Goal: Task Accomplishment & Management: Complete application form

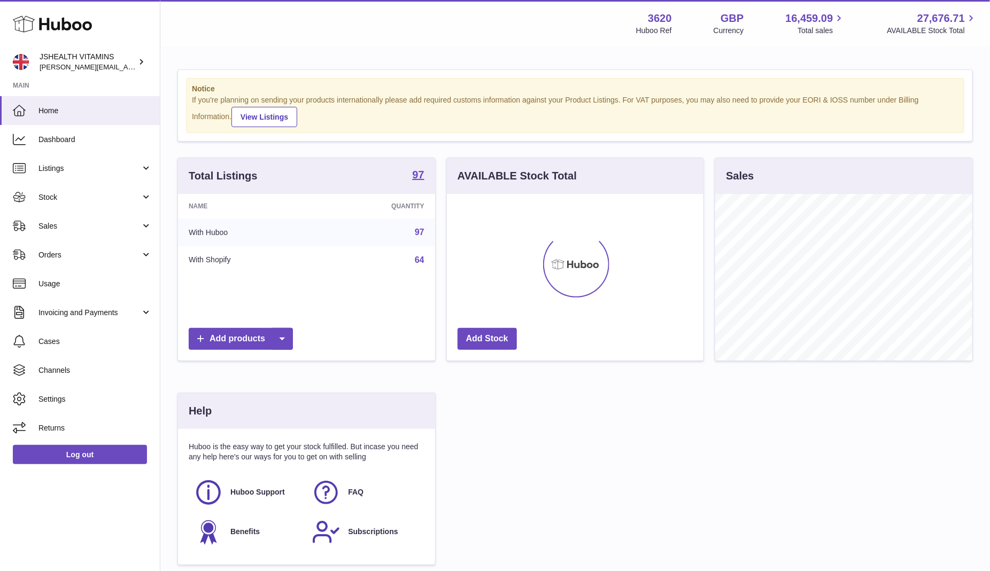
scroll to position [167, 257]
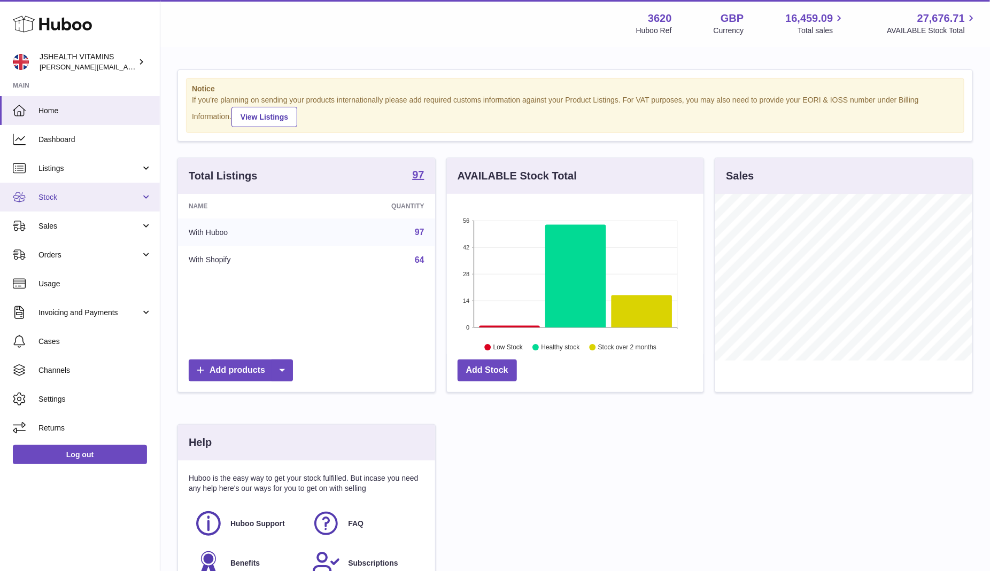
click at [60, 210] on link "Stock" at bounding box center [80, 197] width 160 height 29
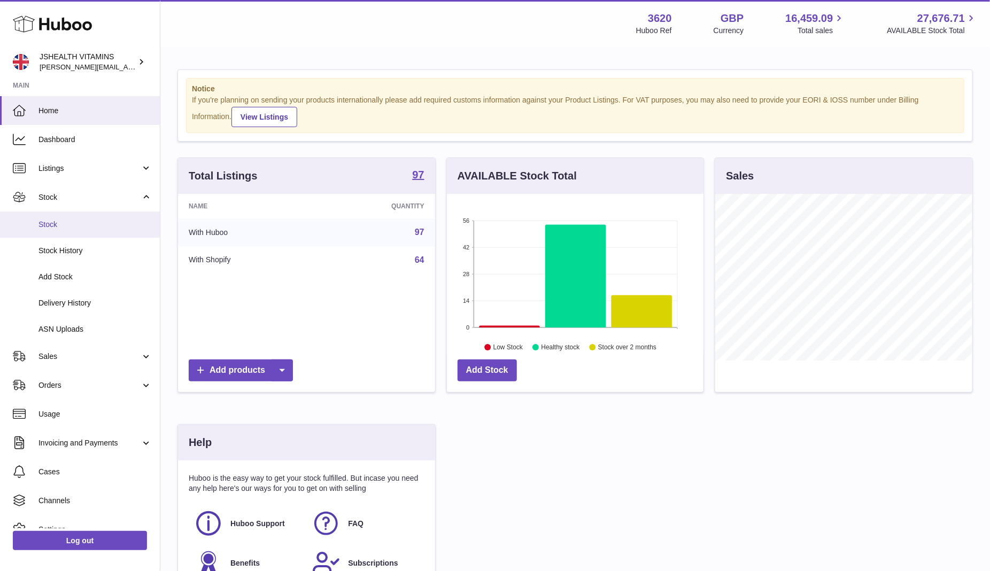
click at [83, 228] on span "Stock" at bounding box center [94, 225] width 113 height 10
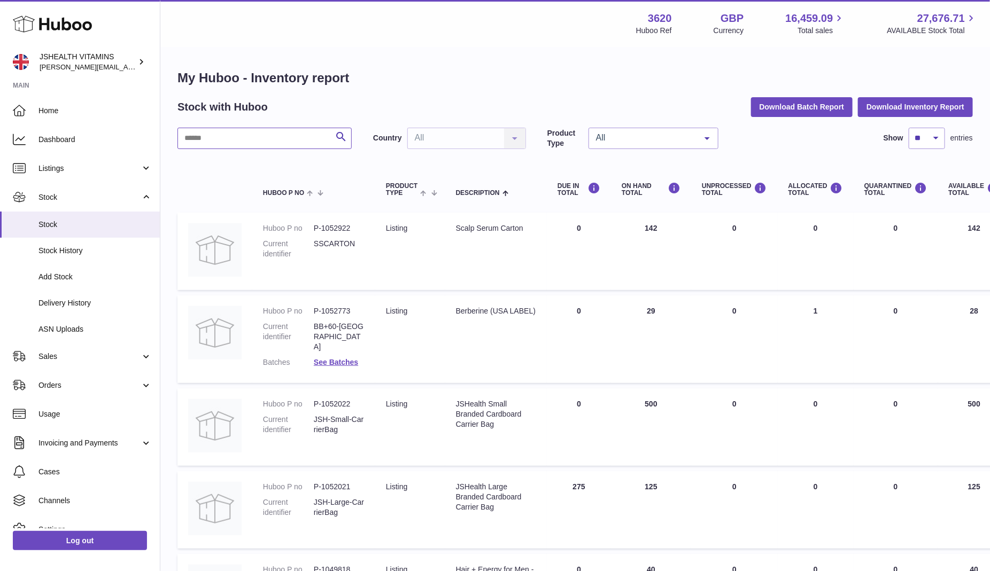
click at [223, 135] on input "text" at bounding box center [264, 138] width 174 height 21
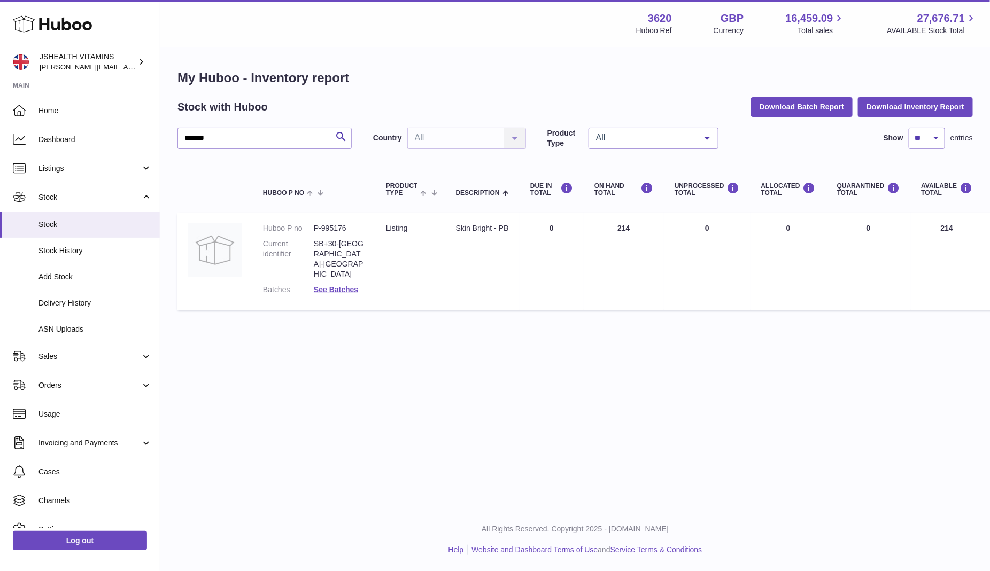
click at [337, 231] on dd "P-995176" at bounding box center [339, 228] width 51 height 10
copy dd "995176"
click at [242, 143] on input "*******" at bounding box center [264, 138] width 174 height 21
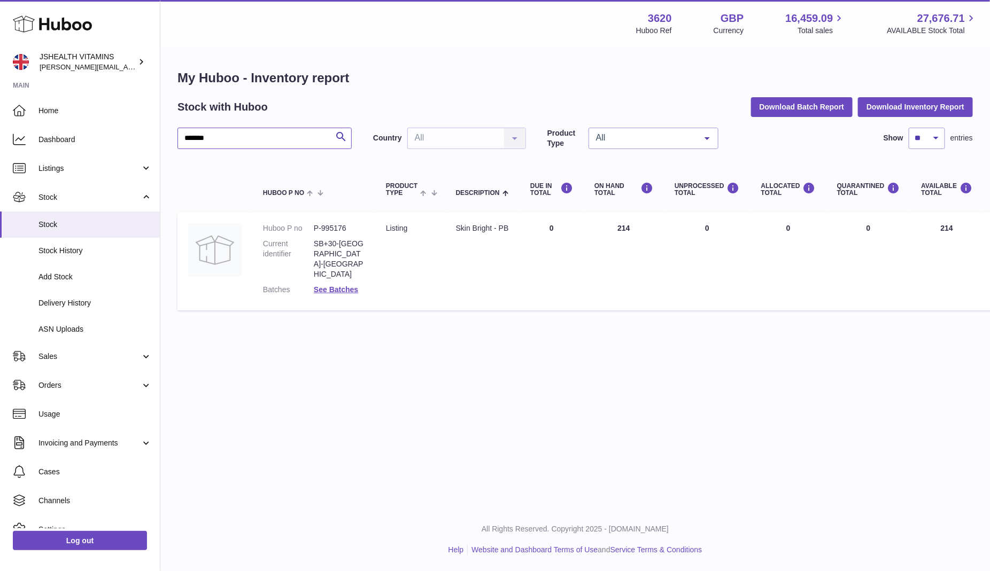
click at [242, 143] on input "*******" at bounding box center [264, 138] width 174 height 21
type input "****"
click at [338, 234] on dl "Huboo P no P-888346 Current identifier IRO+30-UK-N Batches See Batches" at bounding box center [314, 256] width 102 height 66
click at [337, 230] on dd "P-888346" at bounding box center [339, 228] width 51 height 10
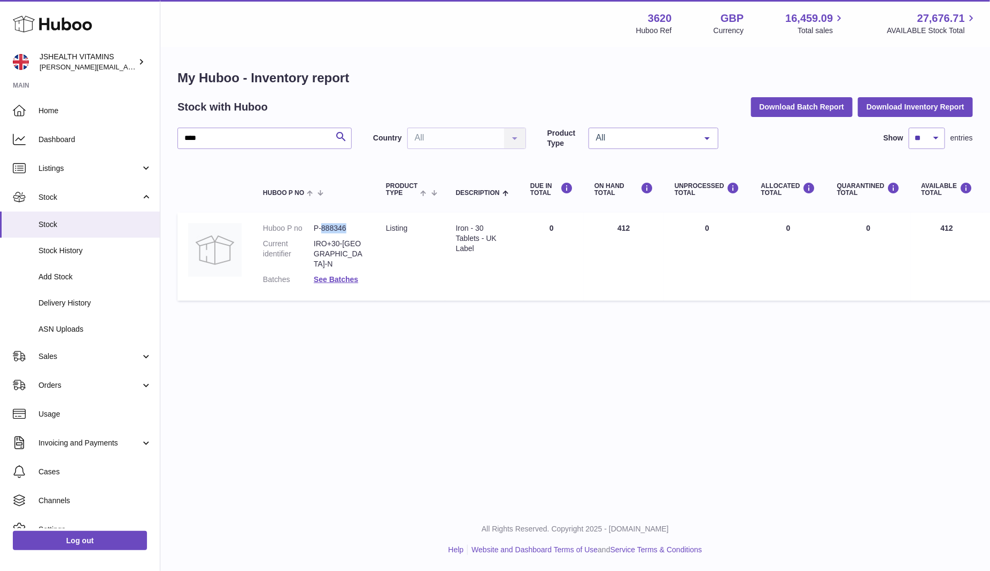
click at [337, 230] on dd "P-888346" at bounding box center [339, 228] width 51 height 10
copy dd "888346"
click at [97, 330] on span "ASN Uploads" at bounding box center [94, 329] width 113 height 10
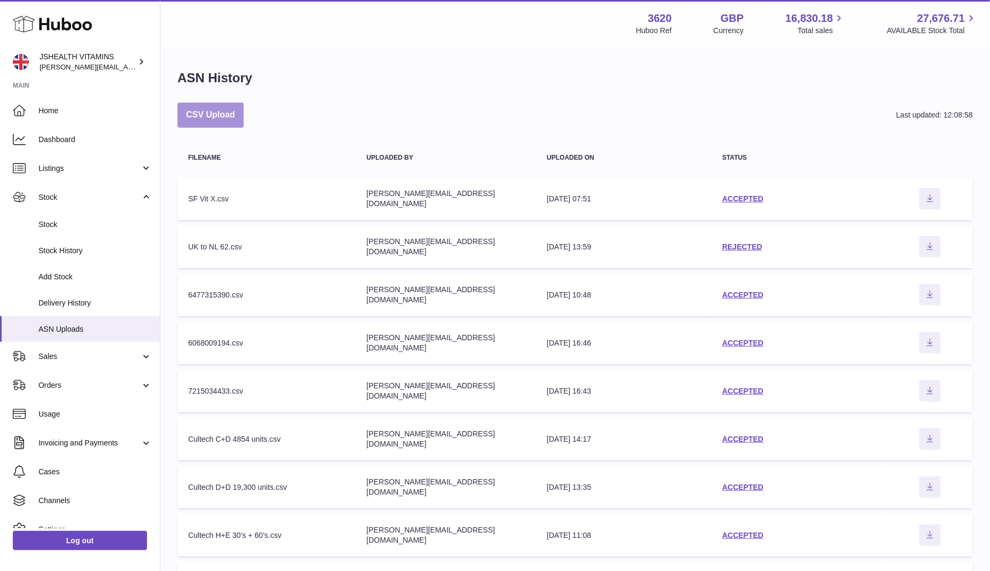
click at [227, 115] on button "CSV Upload" at bounding box center [210, 115] width 66 height 25
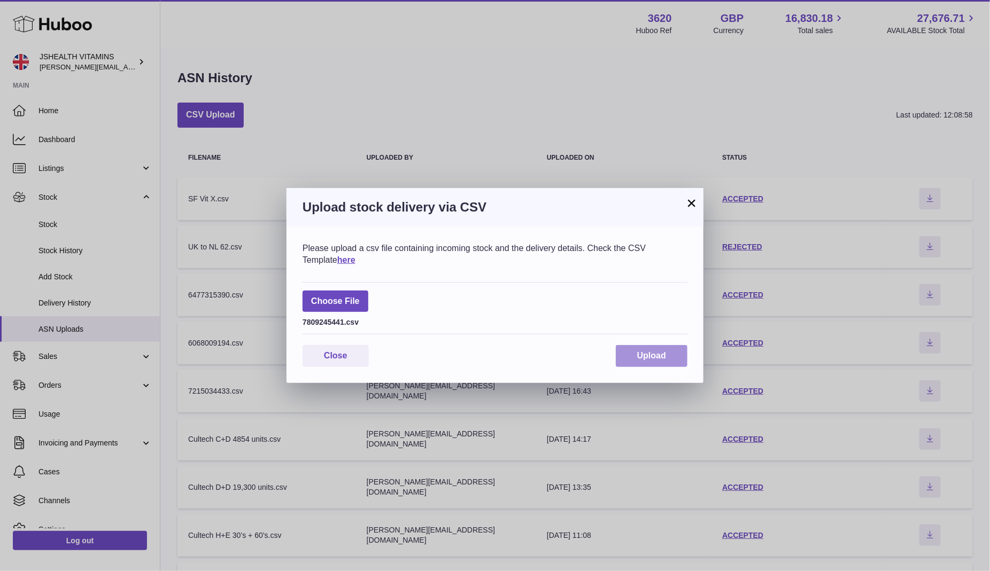
click at [653, 351] on span "Upload" at bounding box center [651, 355] width 29 height 9
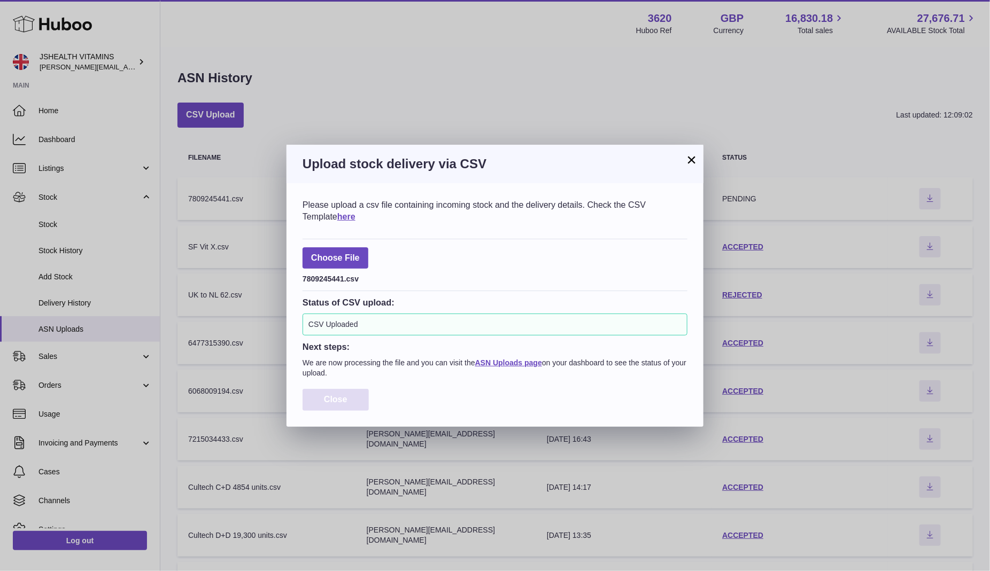
click at [350, 390] on button "Close" at bounding box center [336, 400] width 66 height 22
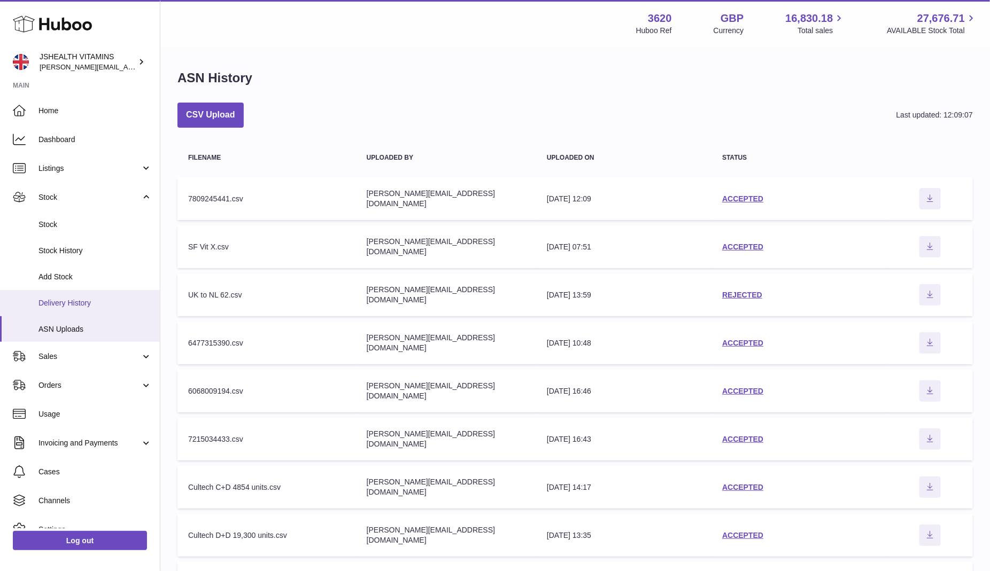
click at [79, 305] on span "Delivery History" at bounding box center [94, 303] width 113 height 10
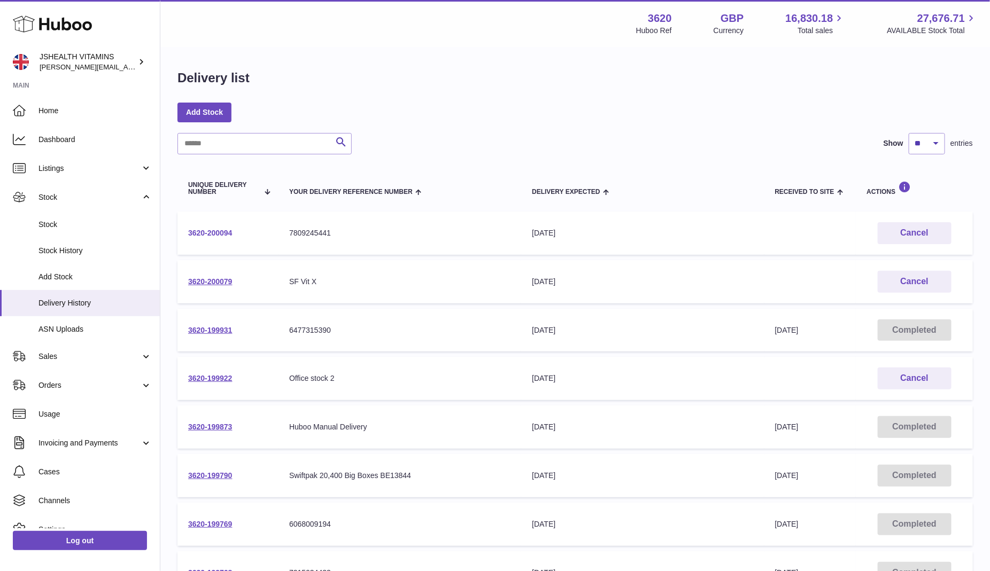
click at [217, 233] on link "3620-200094" at bounding box center [210, 233] width 44 height 9
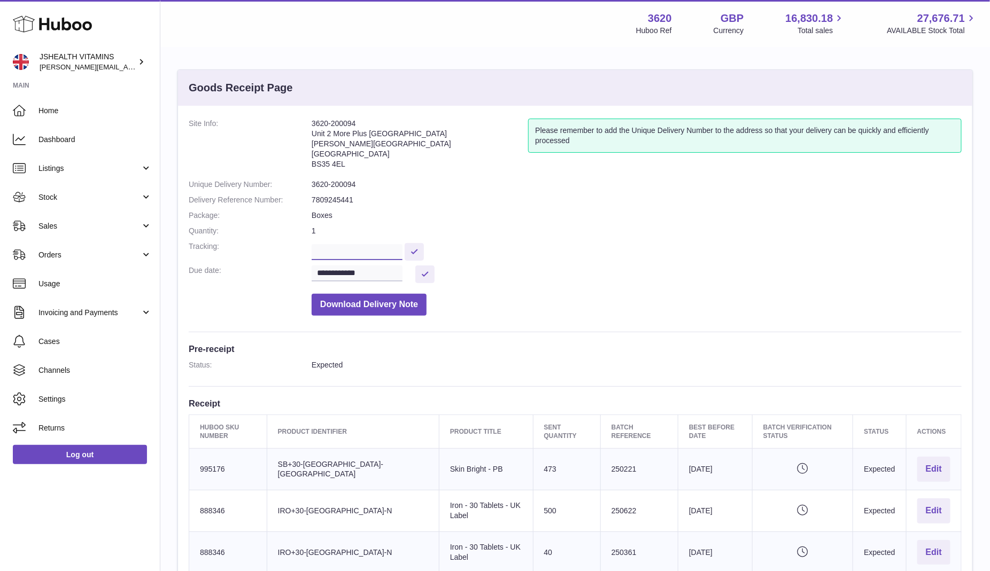
click at [368, 250] on input "text" at bounding box center [357, 252] width 91 height 16
paste input "**********"
type input "**********"
click at [414, 245] on button at bounding box center [414, 252] width 19 height 18
click at [346, 179] on dl "**********" at bounding box center [575, 220] width 773 height 203
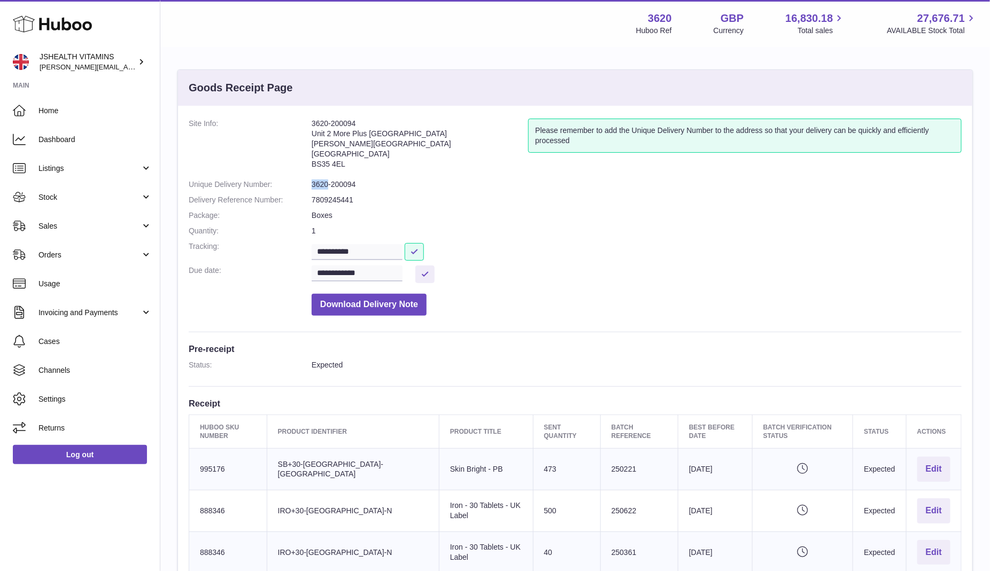
click at [346, 179] on dl "**********" at bounding box center [575, 220] width 773 height 203
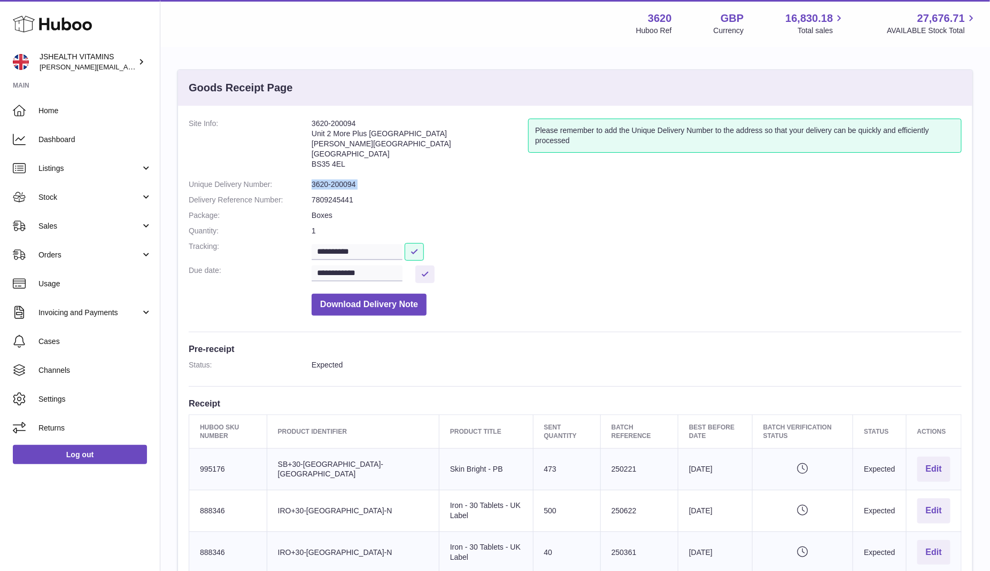
copy dl "3620-200094"
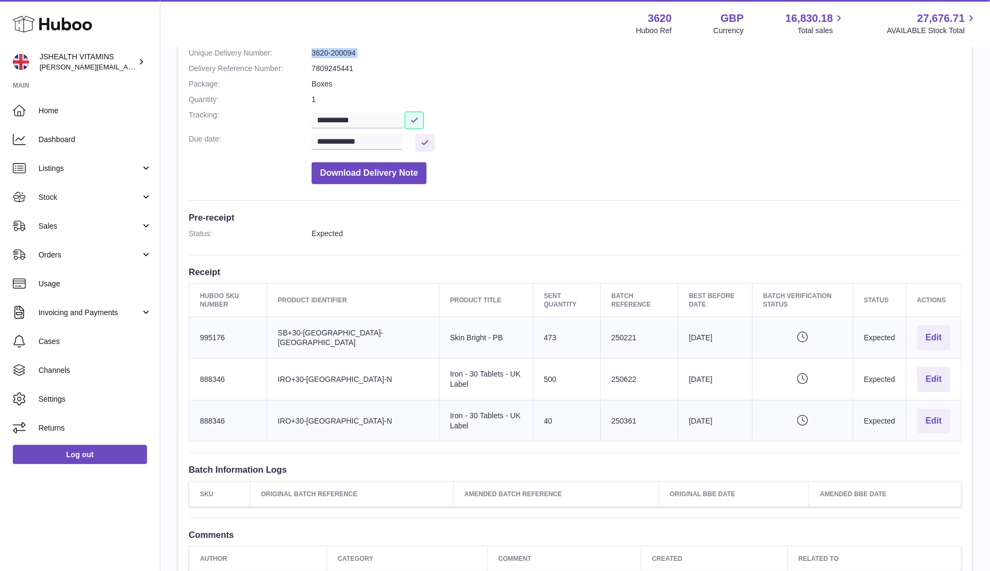
scroll to position [175, 0]
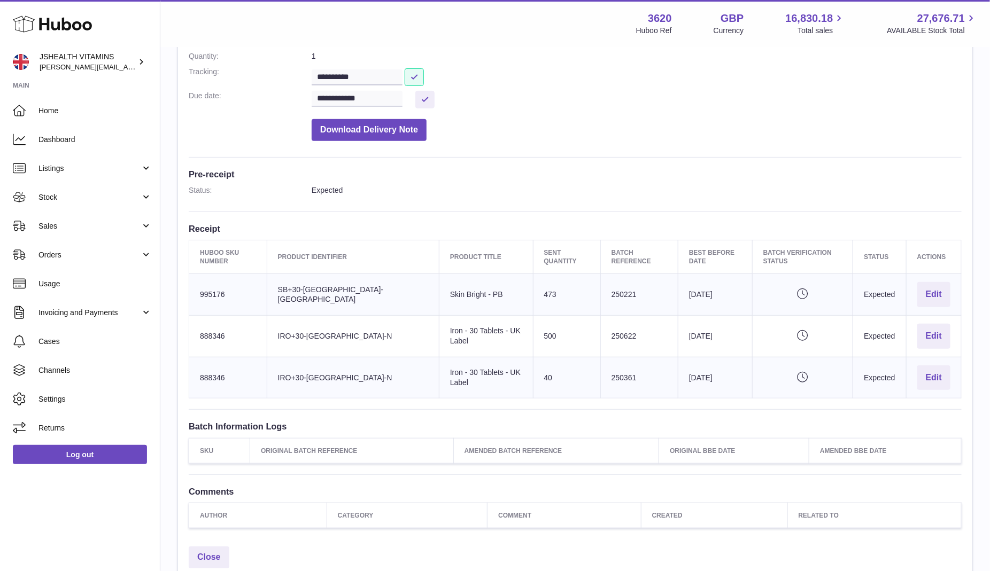
click at [439, 295] on td "Product title Skin Bright - PB" at bounding box center [486, 295] width 94 height 42
drag, startPoint x: 439, startPoint y: 285, endPoint x: 388, endPoint y: 284, distance: 50.8
click at [439, 284] on td "Product title Skin Bright - PB" at bounding box center [486, 295] width 94 height 42
click at [218, 283] on td "Huboo SKU Number 995176" at bounding box center [228, 295] width 78 height 42
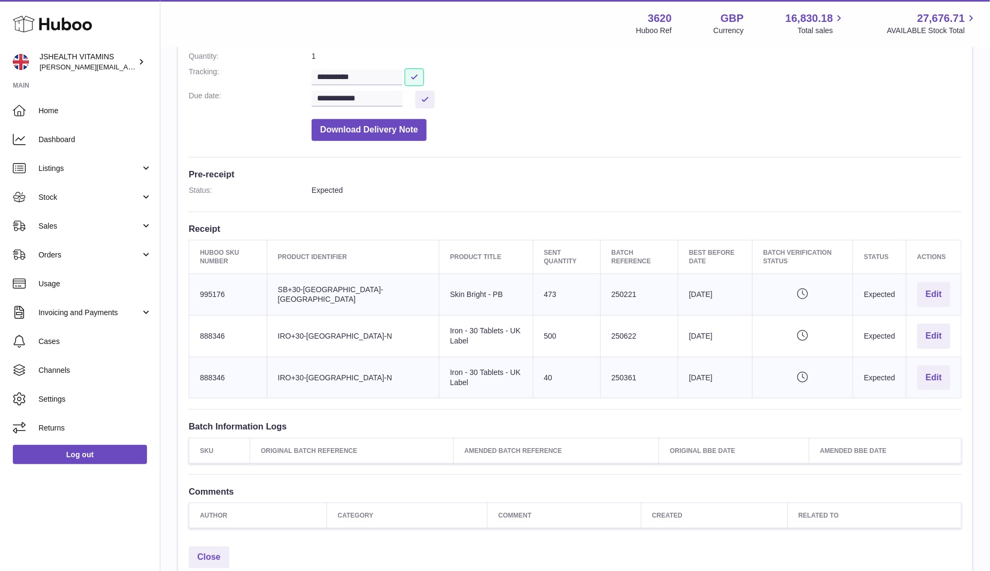
copy td "995176"
drag, startPoint x: 479, startPoint y: 369, endPoint x: 403, endPoint y: 369, distance: 75.9
click at [439, 369] on td "Product title Iron - 30 Tablets - UK Label" at bounding box center [486, 378] width 94 height 42
copy td "30 Tablets - UK Label"
click at [212, 371] on td "Huboo SKU Number 888346" at bounding box center [228, 378] width 78 height 42
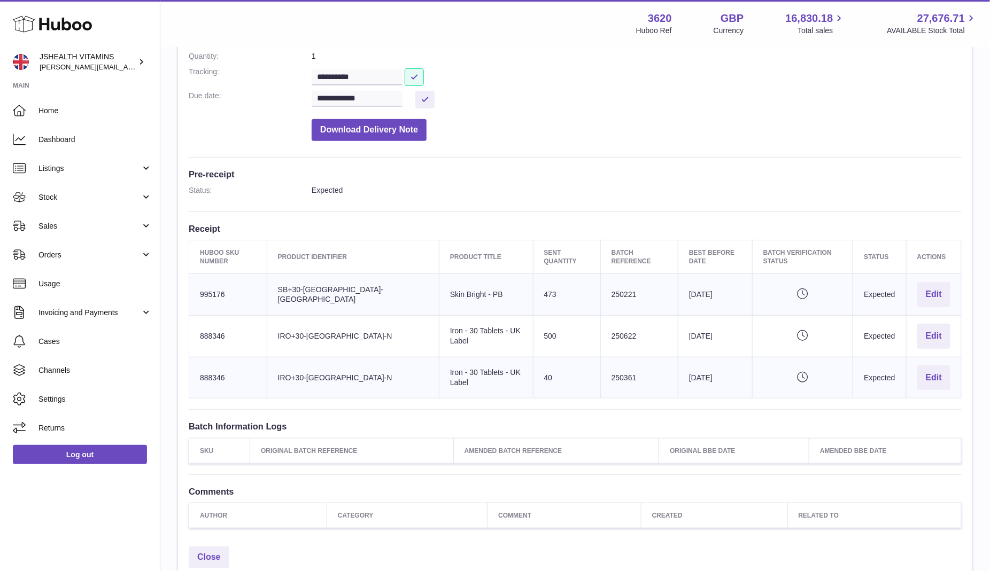
click at [212, 371] on td "Huboo SKU Number 888346" at bounding box center [228, 378] width 78 height 42
copy td "888346"
click at [72, 211] on link "Stock" at bounding box center [80, 197] width 160 height 29
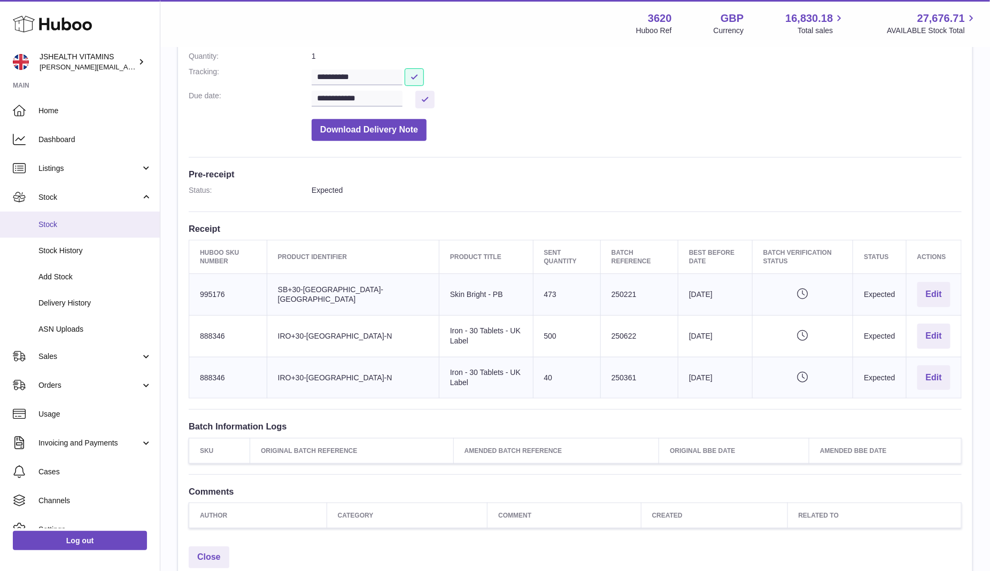
click at [68, 231] on link "Stock" at bounding box center [80, 225] width 160 height 26
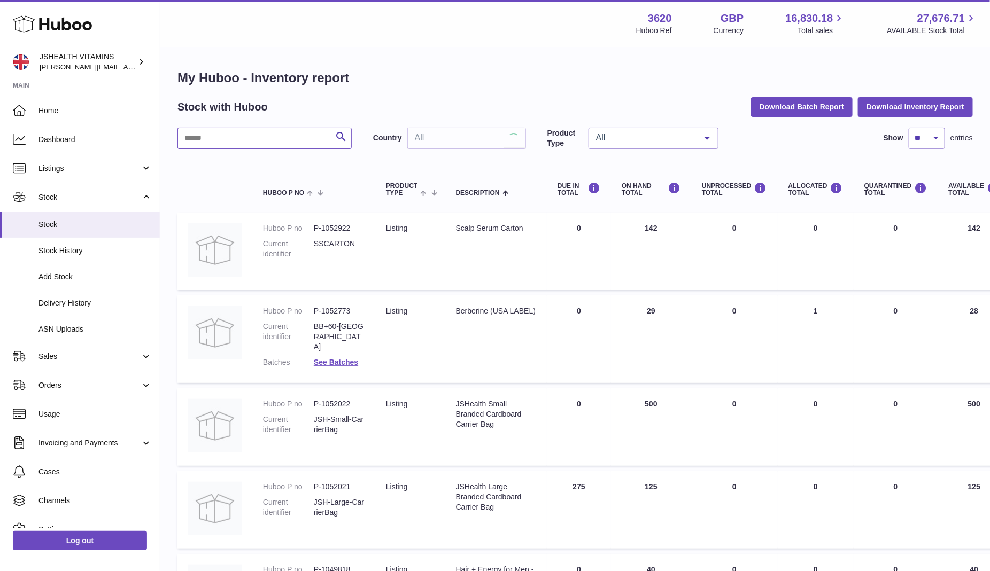
click at [249, 140] on input "text" at bounding box center [264, 138] width 174 height 21
paste input "*******"
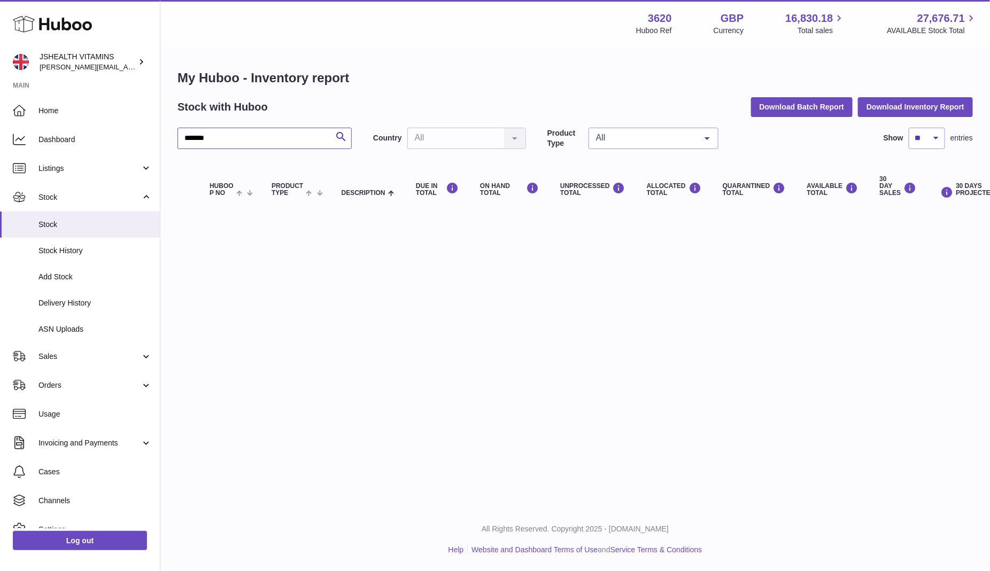
type input "*******"
click at [90, 335] on link "ASN Uploads" at bounding box center [80, 329] width 160 height 26
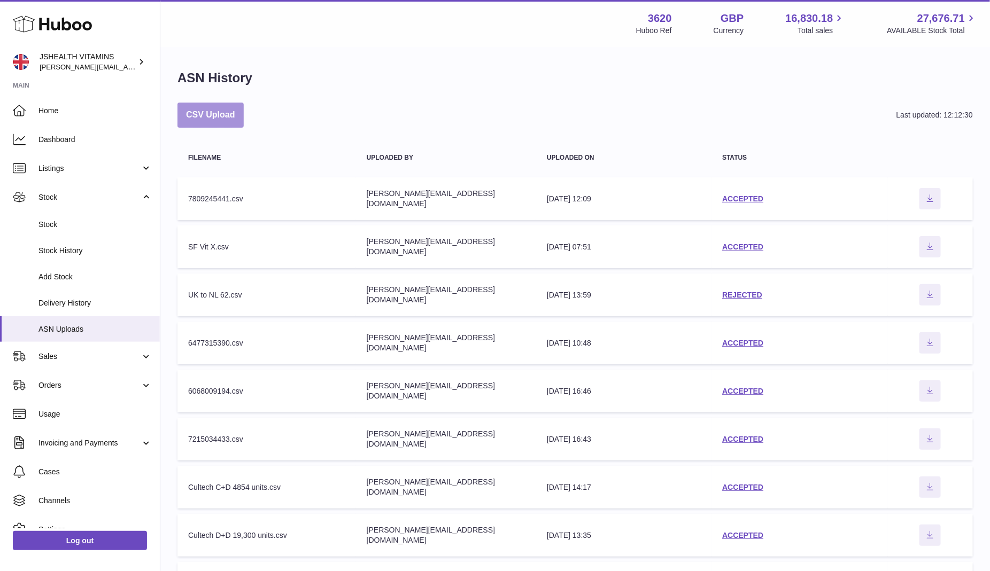
click at [231, 119] on button "CSV Upload" at bounding box center [210, 115] width 66 height 25
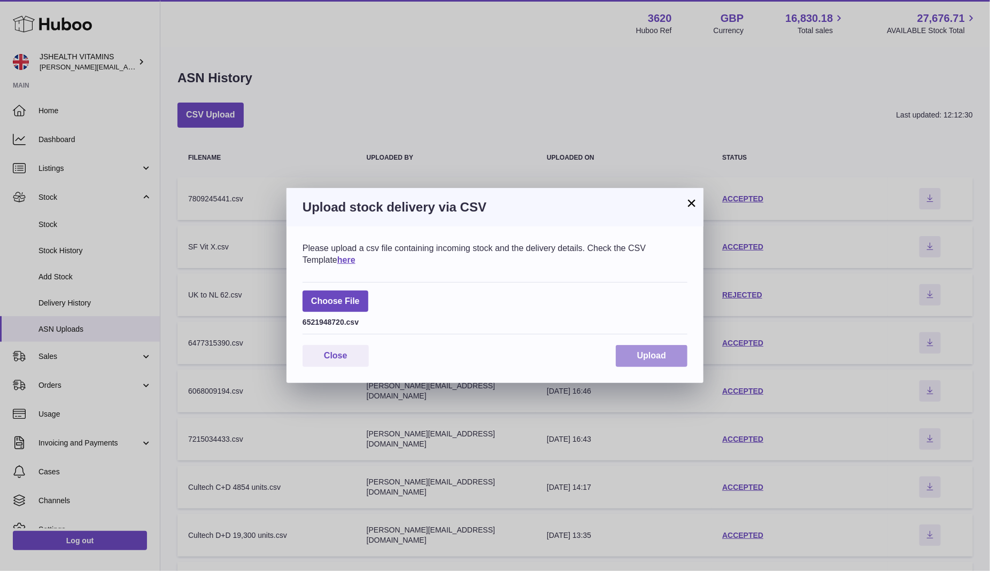
click at [653, 354] on span "Upload" at bounding box center [651, 355] width 29 height 9
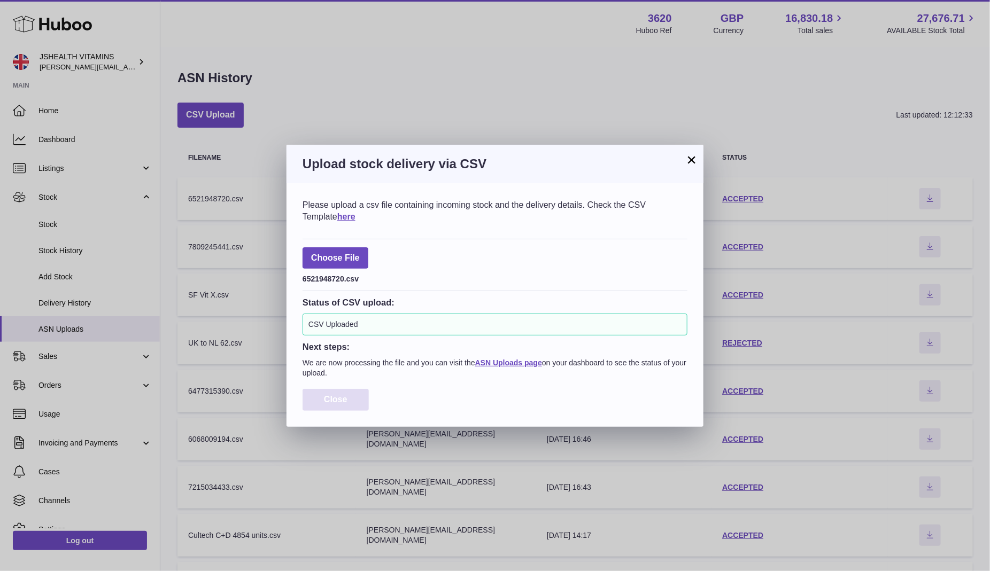
click at [338, 404] on button "Close" at bounding box center [336, 400] width 66 height 22
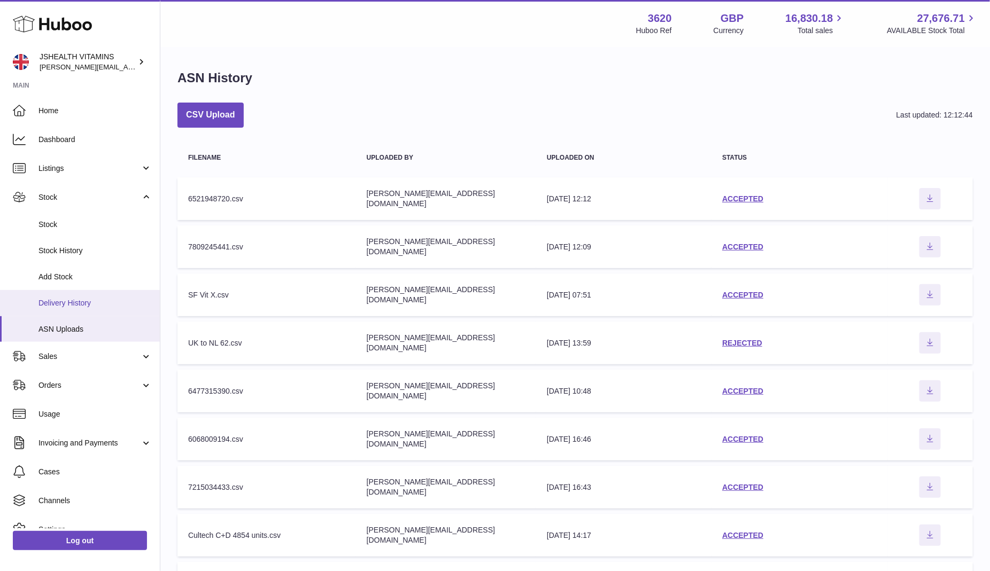
click at [124, 299] on span "Delivery History" at bounding box center [94, 303] width 113 height 10
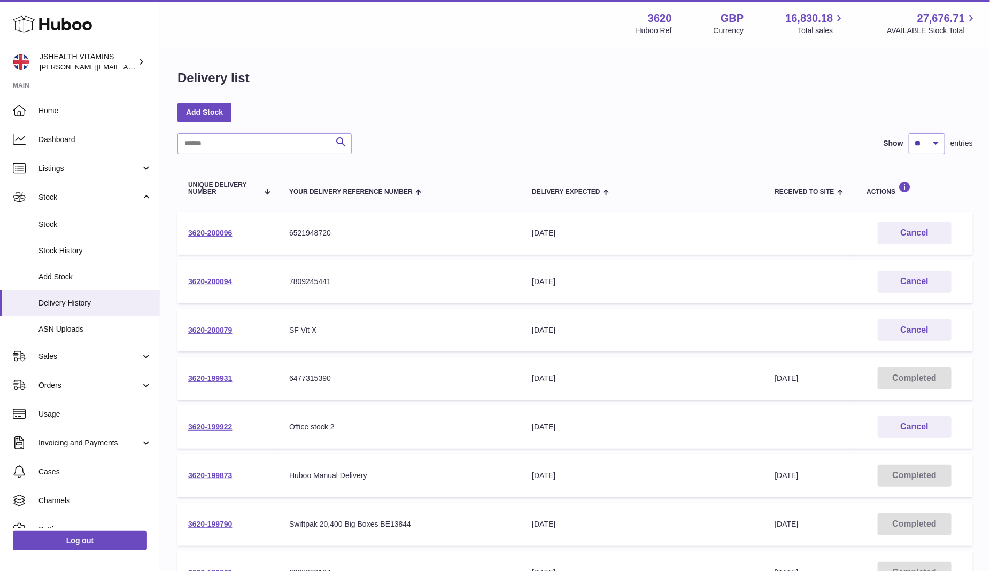
click at [223, 238] on td "3620-200096" at bounding box center [227, 233] width 101 height 43
click at [221, 232] on link "3620-200096" at bounding box center [210, 233] width 44 height 9
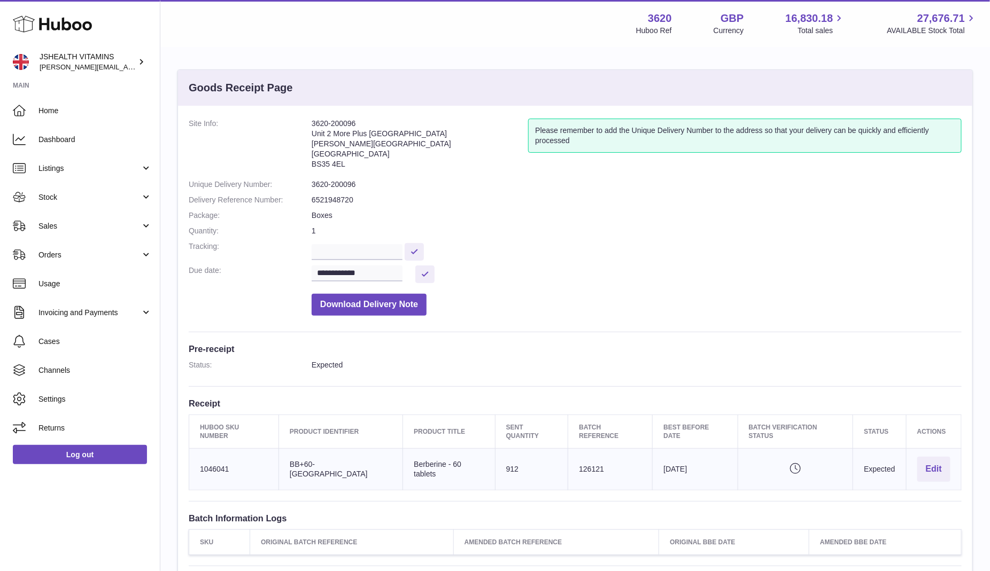
click at [324, 186] on dd "3620-200096" at bounding box center [637, 185] width 650 height 10
copy dl "3620-200096"
click at [337, 187] on dd "3620-200096" at bounding box center [637, 185] width 650 height 10
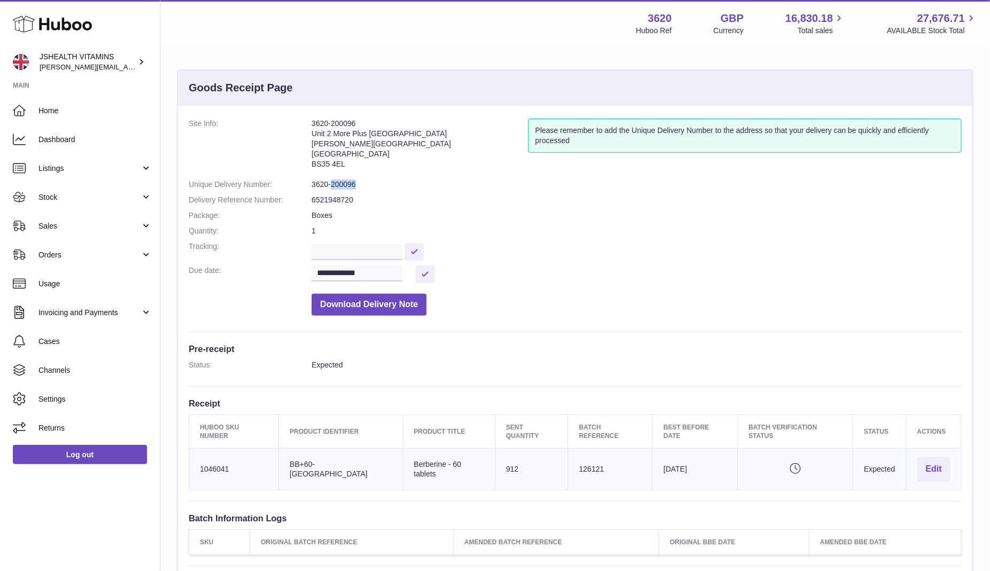
click at [337, 187] on dd "3620-200096" at bounding box center [637, 185] width 650 height 10
click at [217, 457] on td "Huboo SKU Number 1046041" at bounding box center [234, 470] width 90 height 42
copy td "1046041"
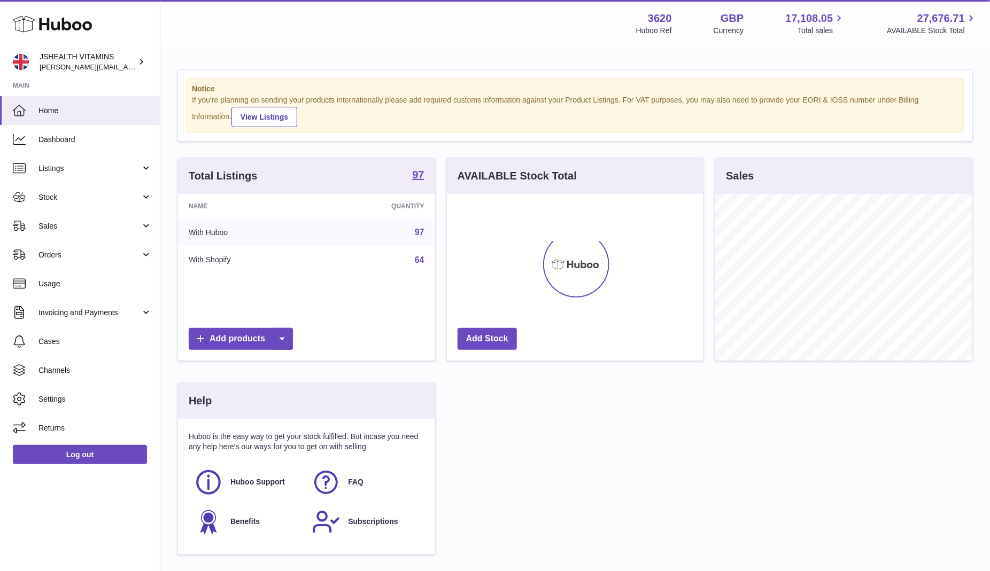
scroll to position [167, 257]
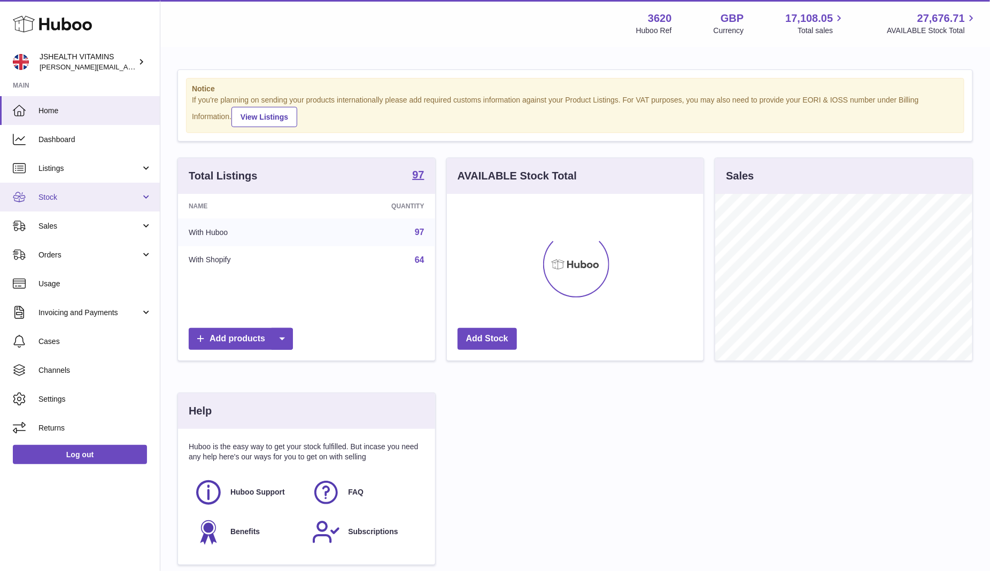
click at [84, 196] on span "Stock" at bounding box center [89, 197] width 102 height 10
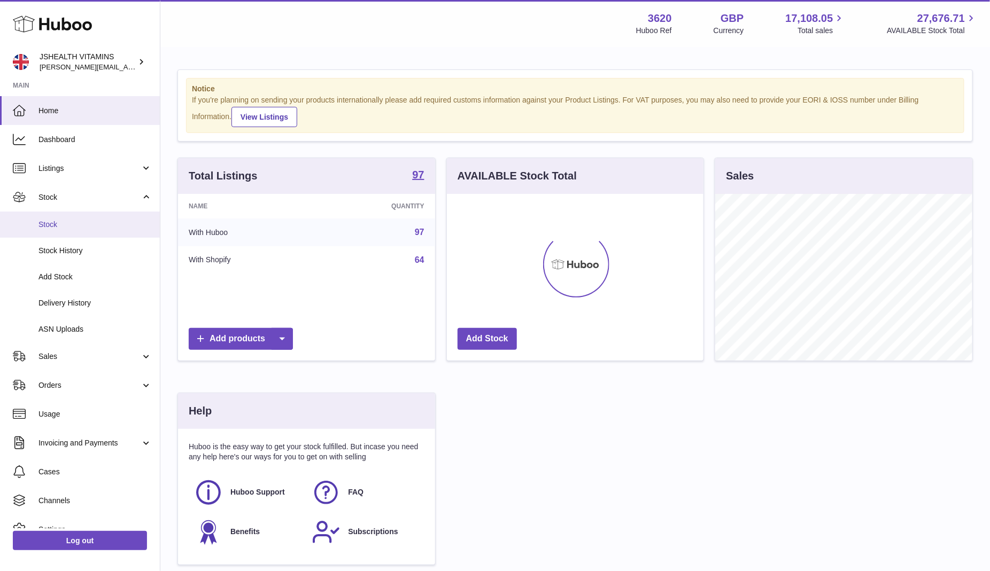
click at [78, 220] on span "Stock" at bounding box center [94, 225] width 113 height 10
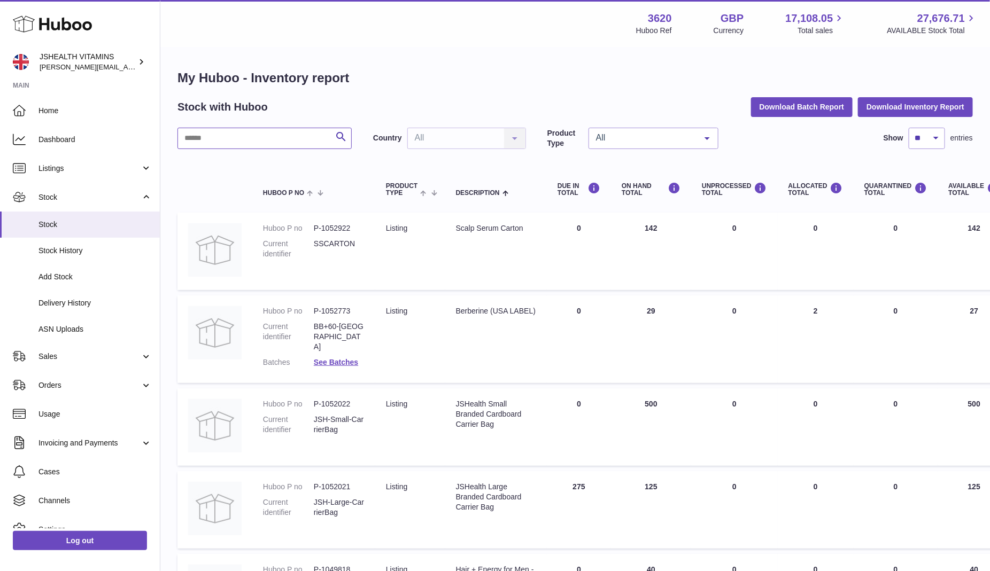
click at [257, 140] on input "text" at bounding box center [264, 138] width 174 height 21
type input "****"
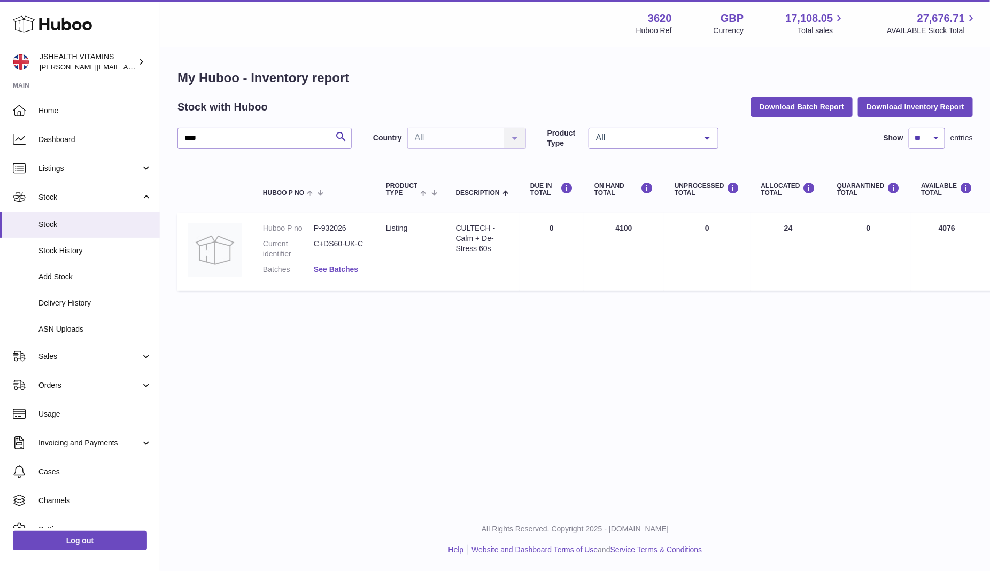
click at [351, 269] on link "See Batches" at bounding box center [336, 269] width 44 height 9
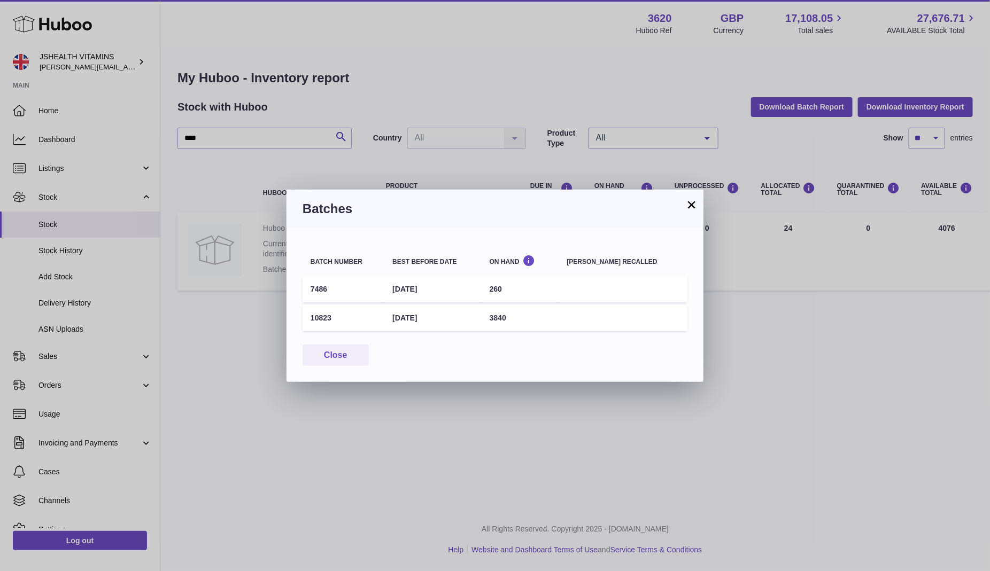
click at [492, 404] on div "× Batches Batch number Best before date On Hand Batch recalled 7486 30th Nov 20…" at bounding box center [495, 285] width 990 height 571
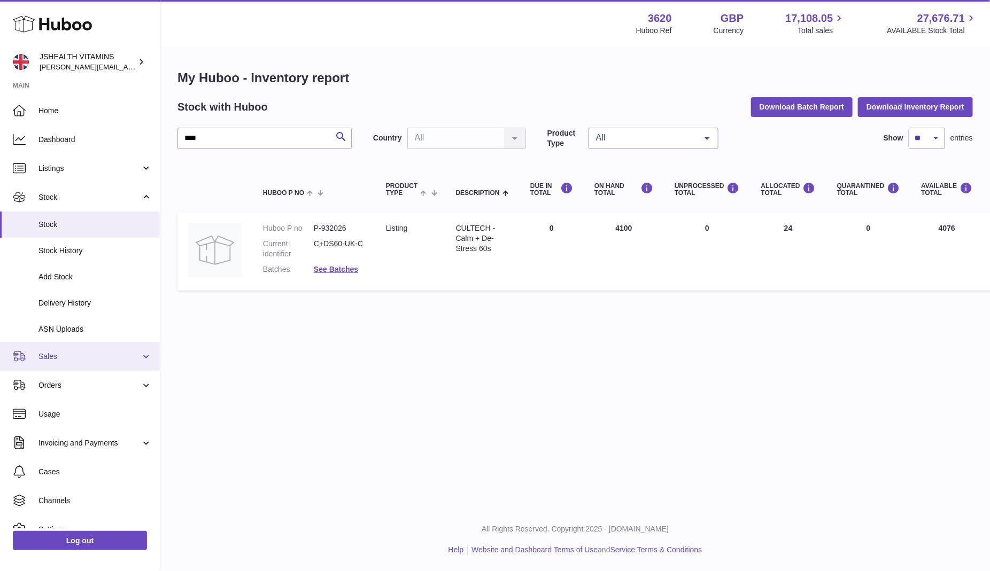
click at [62, 359] on span "Sales" at bounding box center [89, 357] width 102 height 10
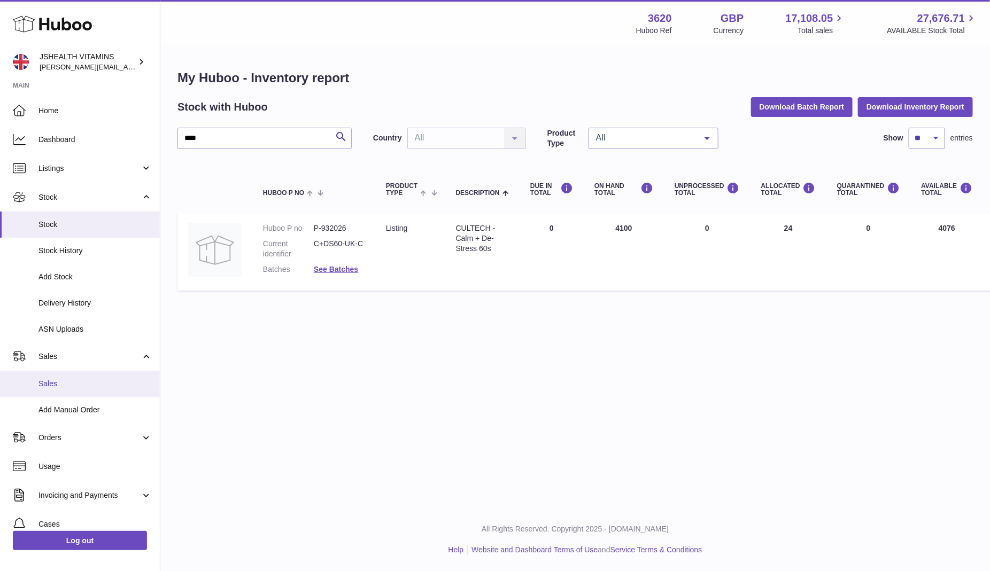
click at [61, 380] on span "Sales" at bounding box center [94, 384] width 113 height 10
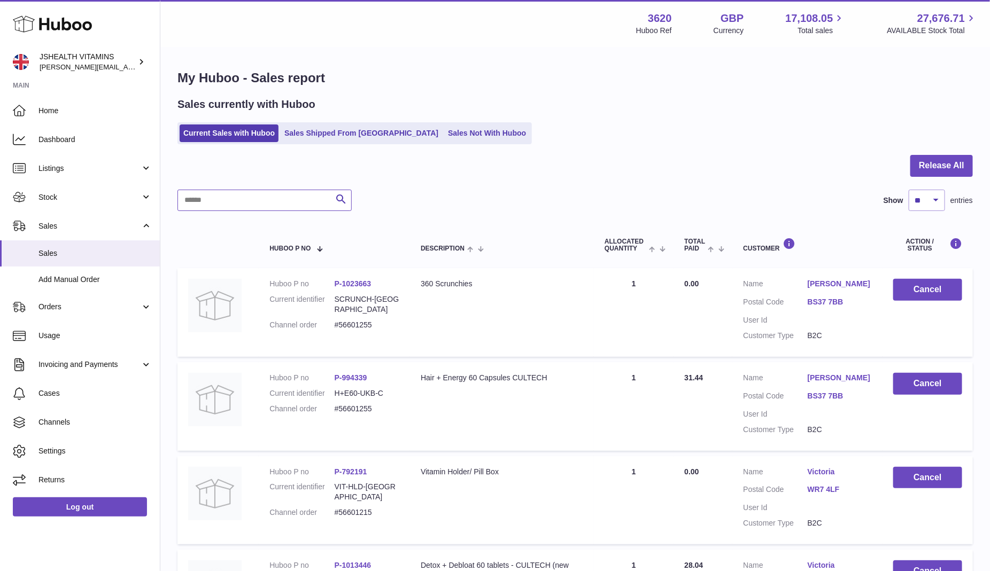
click at [260, 199] on input "text" at bounding box center [264, 200] width 174 height 21
paste input "**********"
type input "**********"
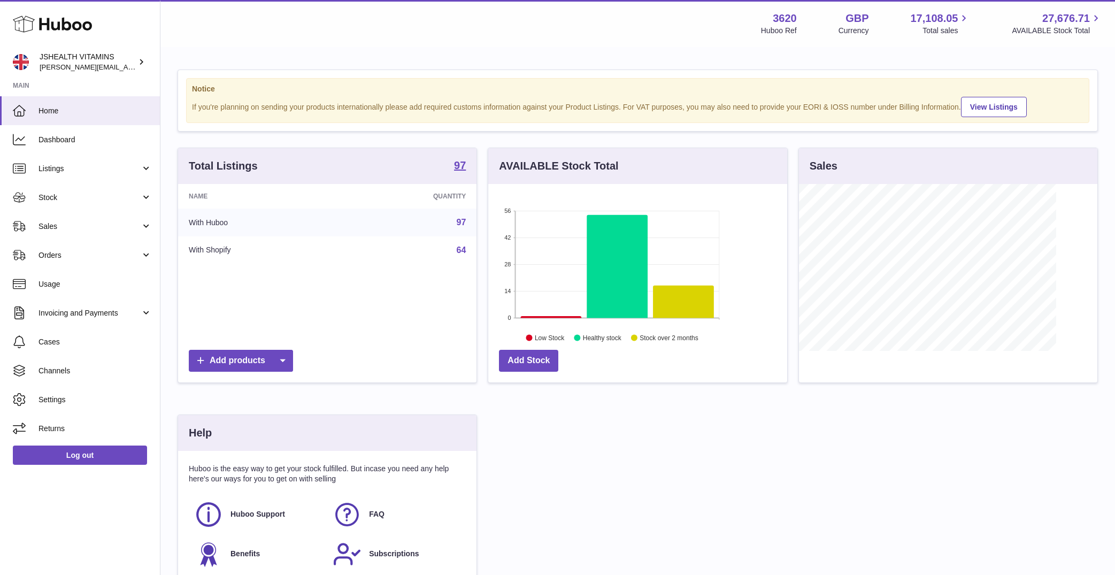
scroll to position [167, 298]
click at [79, 206] on link "Stock" at bounding box center [80, 197] width 160 height 29
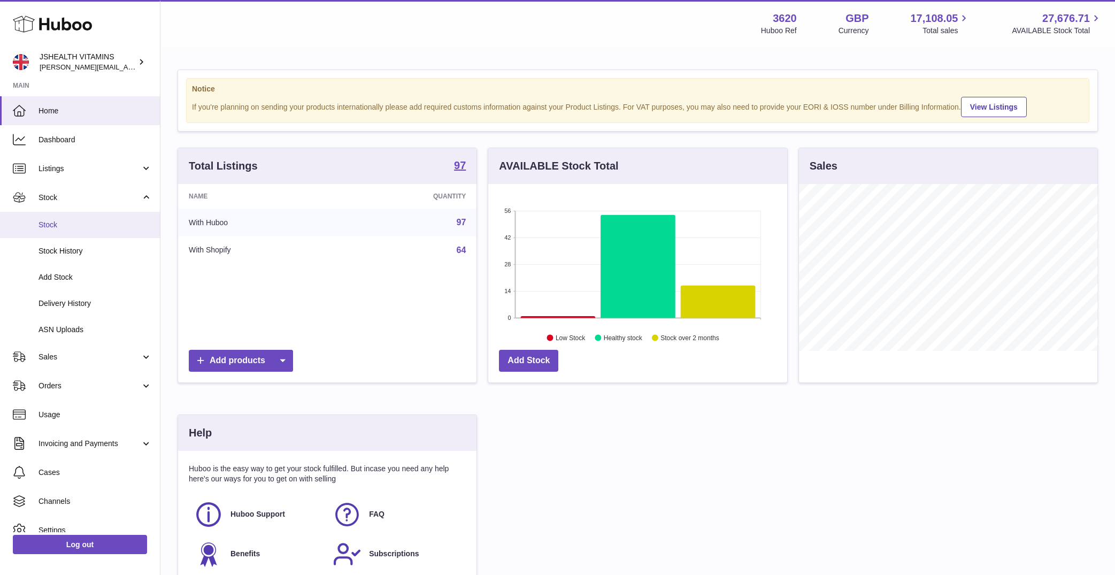
click at [78, 225] on span "Stock" at bounding box center [94, 225] width 113 height 10
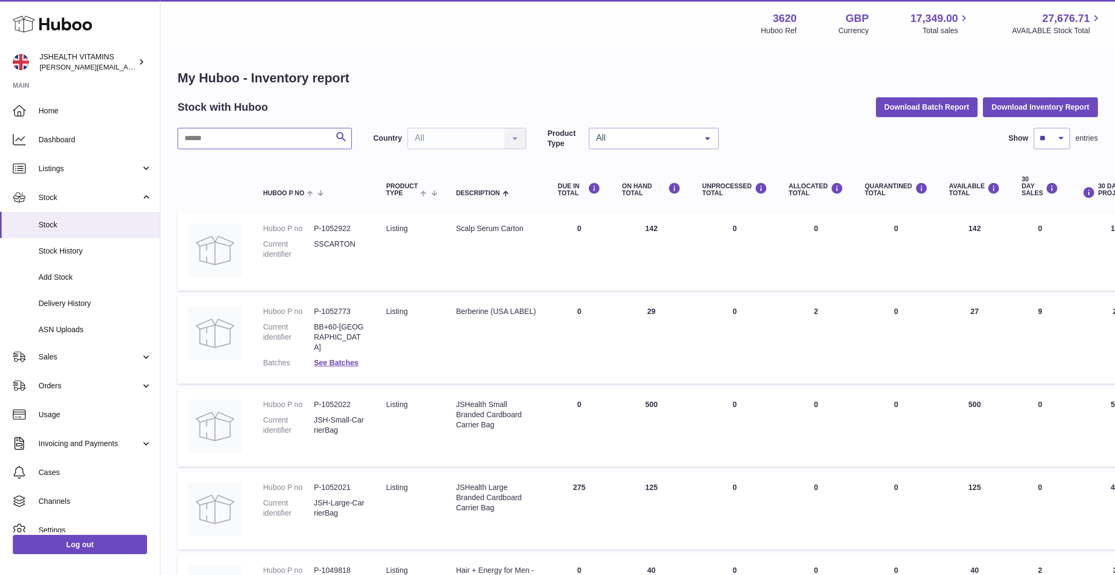
click at [242, 138] on input "text" at bounding box center [264, 138] width 174 height 21
paste input "******"
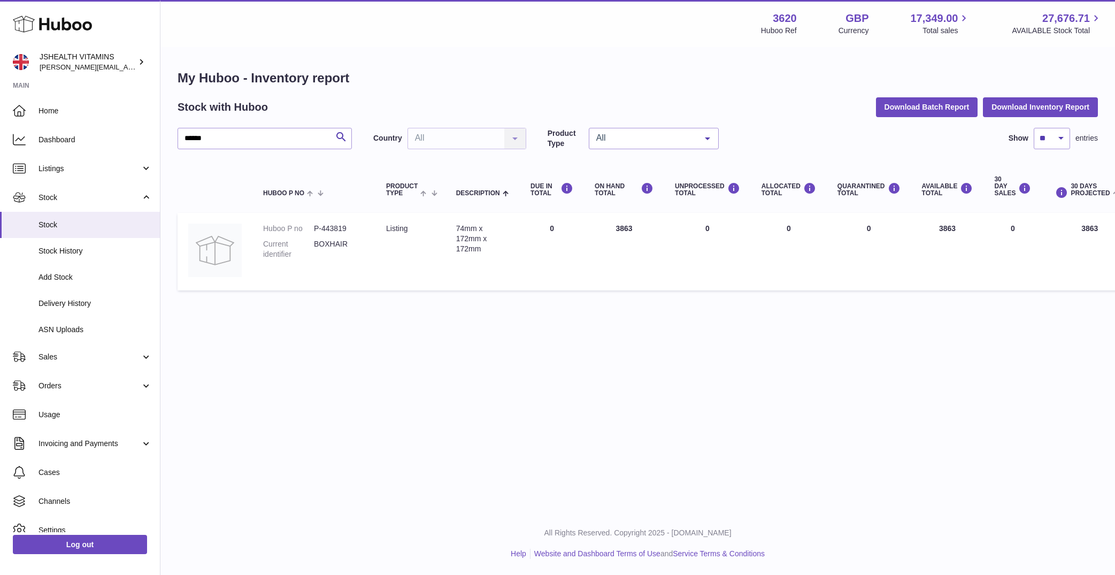
click at [941, 227] on td "AVAILABLE Total 3863" at bounding box center [947, 252] width 73 height 78
copy td "3863"
click at [306, 129] on input "******" at bounding box center [264, 138] width 174 height 21
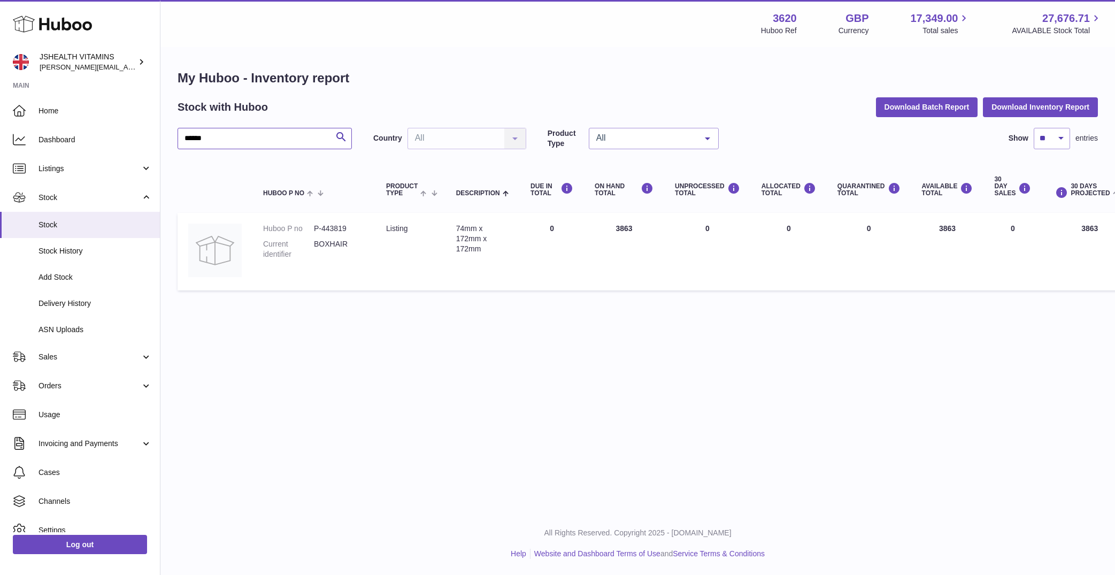
paste input "text"
type input "******"
click at [338, 233] on dd "P-443820" at bounding box center [339, 228] width 51 height 10
click at [940, 223] on td "AVAILABLE Total 4045" at bounding box center [947, 252] width 73 height 78
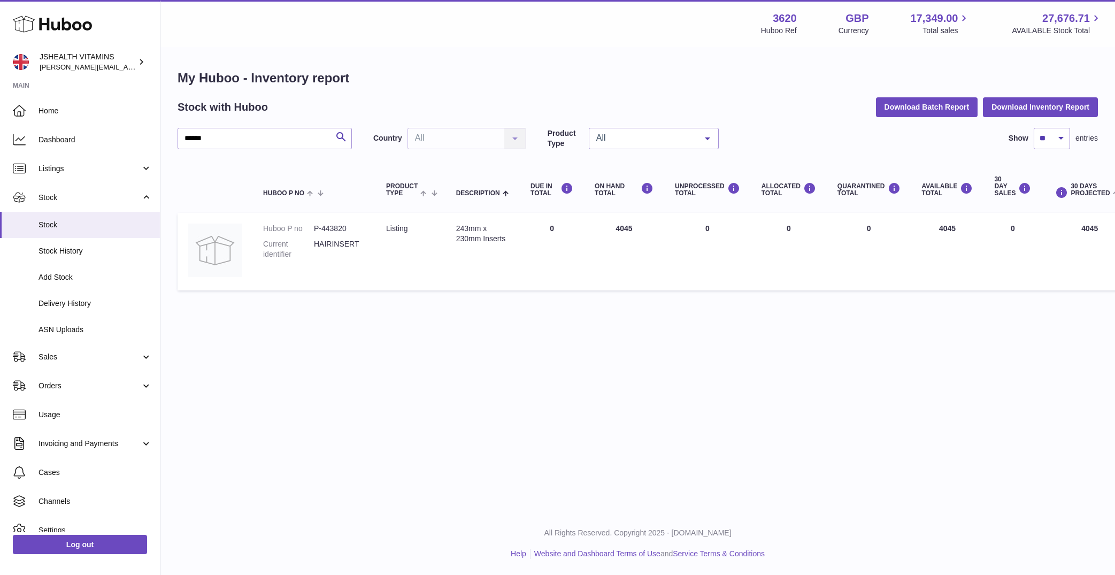
click at [940, 223] on td "AVAILABLE Total 4045" at bounding box center [947, 252] width 73 height 78
copy td "4045"
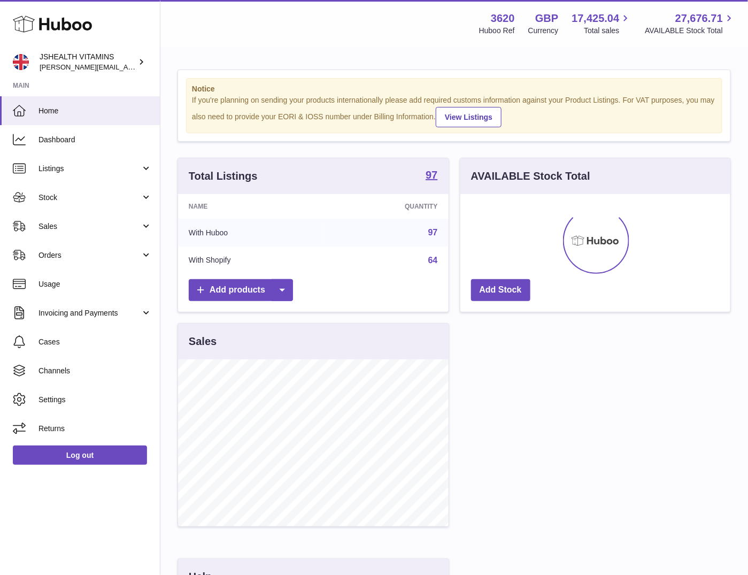
scroll to position [167, 271]
click at [80, 190] on link "Stock" at bounding box center [80, 197] width 160 height 29
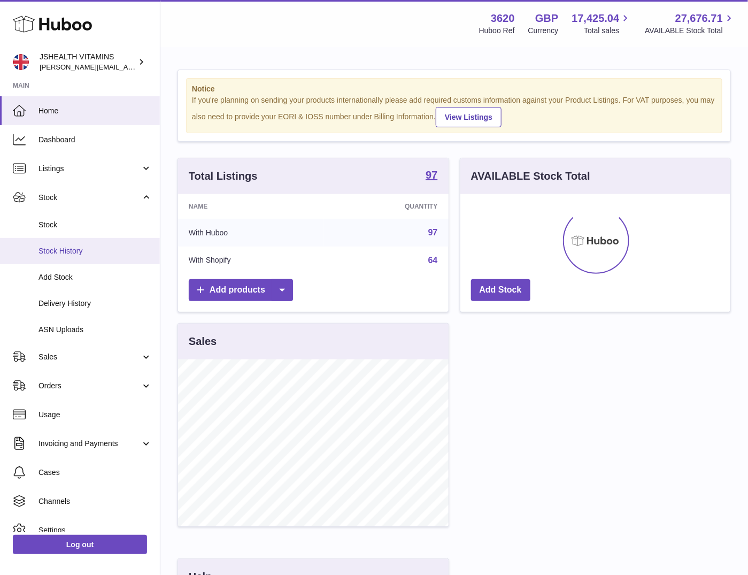
click at [56, 246] on span "Stock History" at bounding box center [94, 251] width 113 height 10
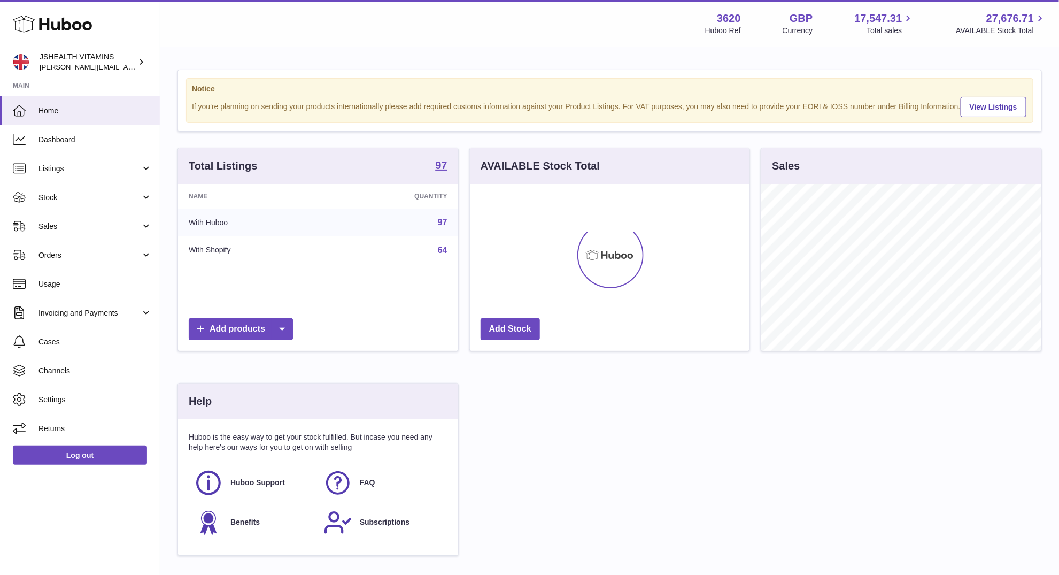
scroll to position [167, 280]
click at [66, 192] on span "Stock" at bounding box center [89, 197] width 102 height 10
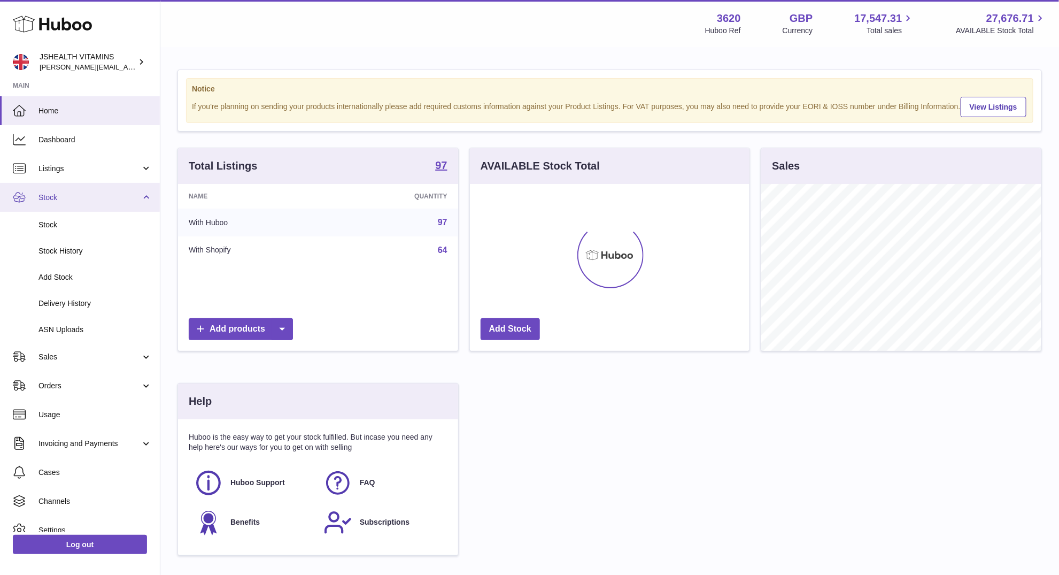
click at [81, 199] on span "Stock" at bounding box center [89, 197] width 102 height 10
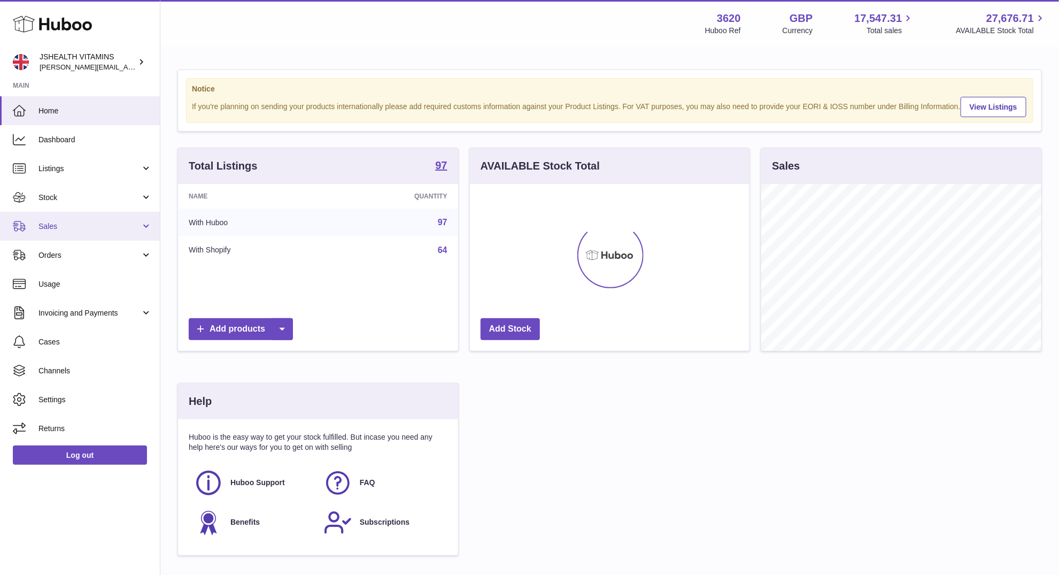
click at [78, 221] on span "Sales" at bounding box center [89, 226] width 102 height 10
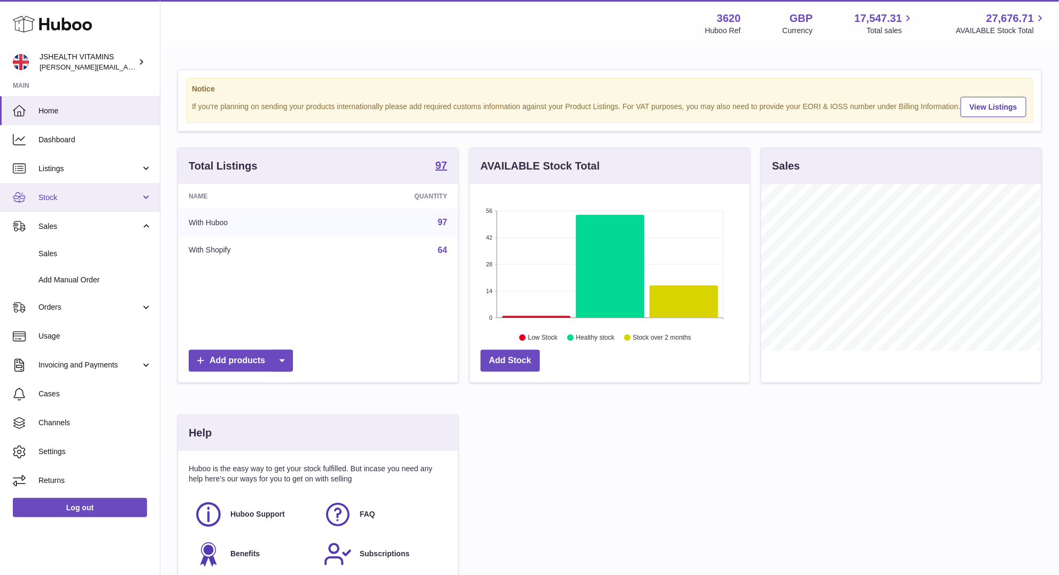
click at [85, 202] on span "Stock" at bounding box center [89, 197] width 102 height 10
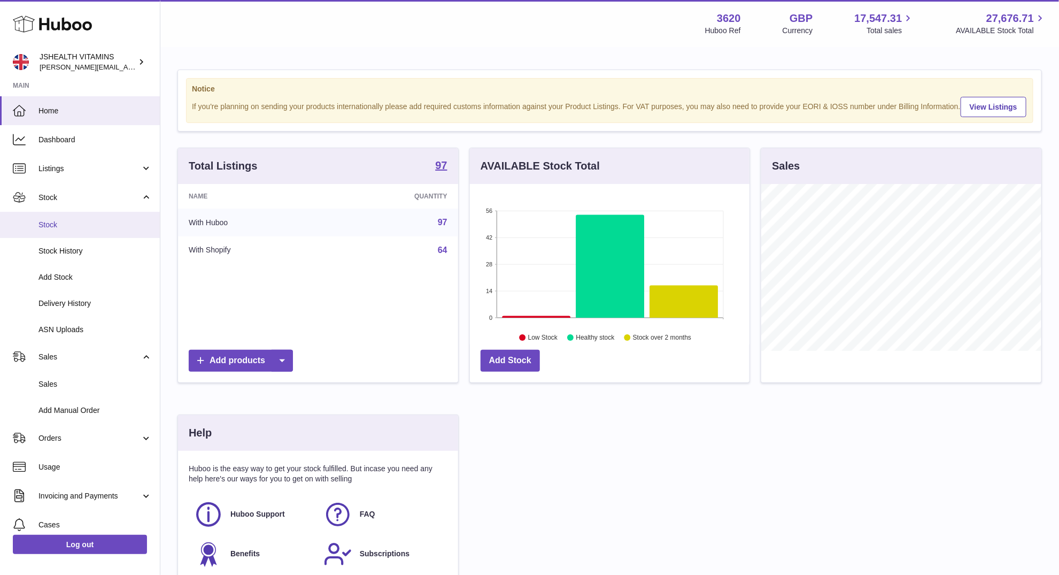
click at [61, 228] on span "Stock" at bounding box center [94, 225] width 113 height 10
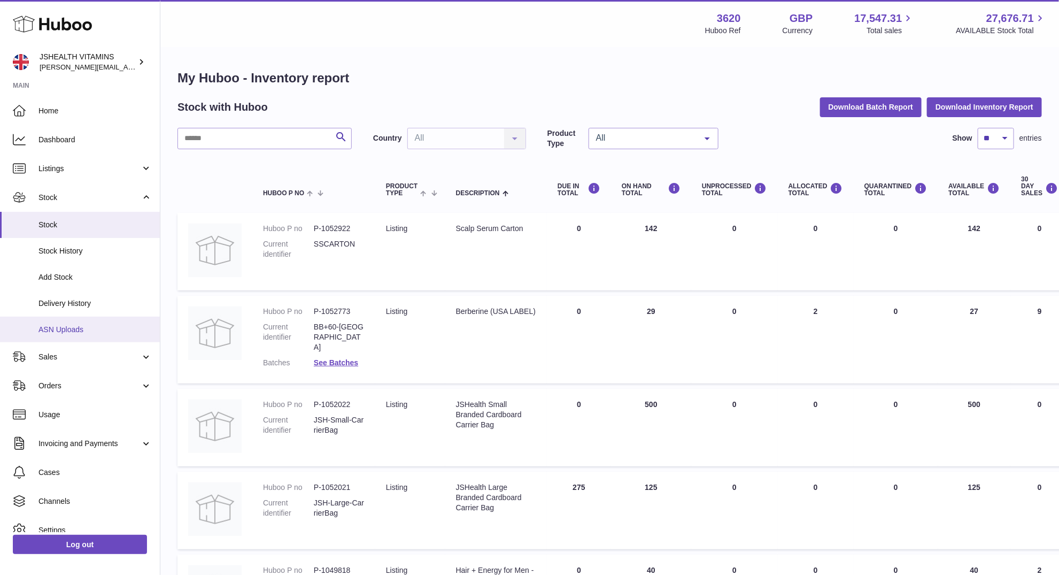
click at [70, 323] on link "ASN Uploads" at bounding box center [80, 329] width 160 height 26
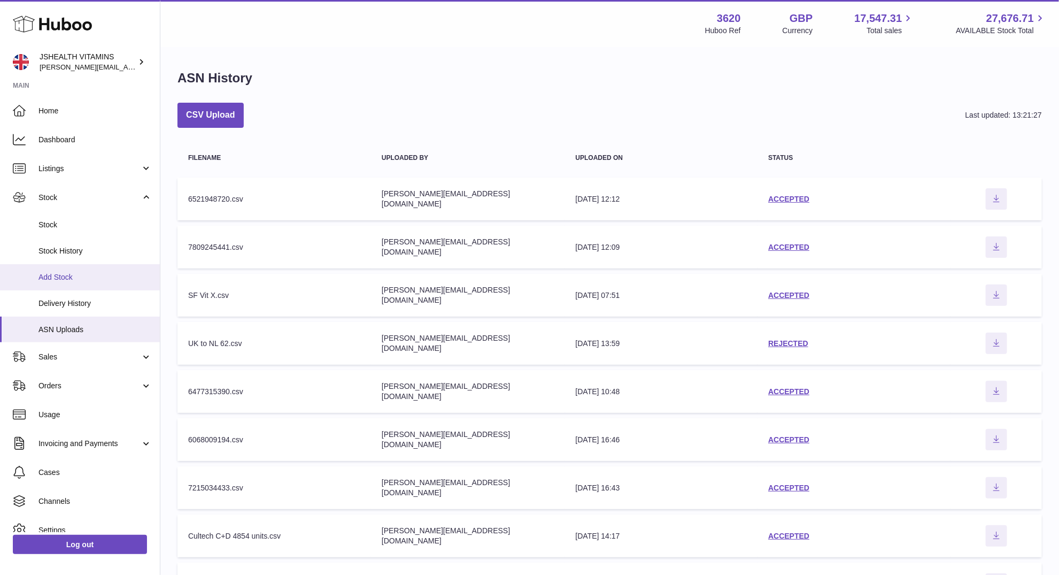
click at [84, 279] on span "Add Stock" at bounding box center [94, 277] width 113 height 10
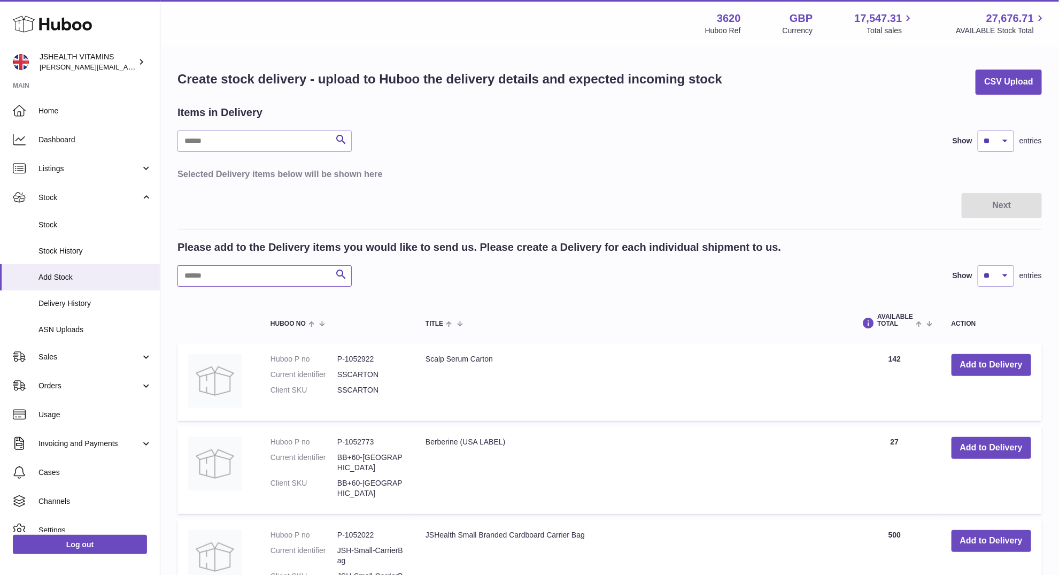
click at [261, 265] on input "text" at bounding box center [264, 275] width 174 height 21
type input "*********"
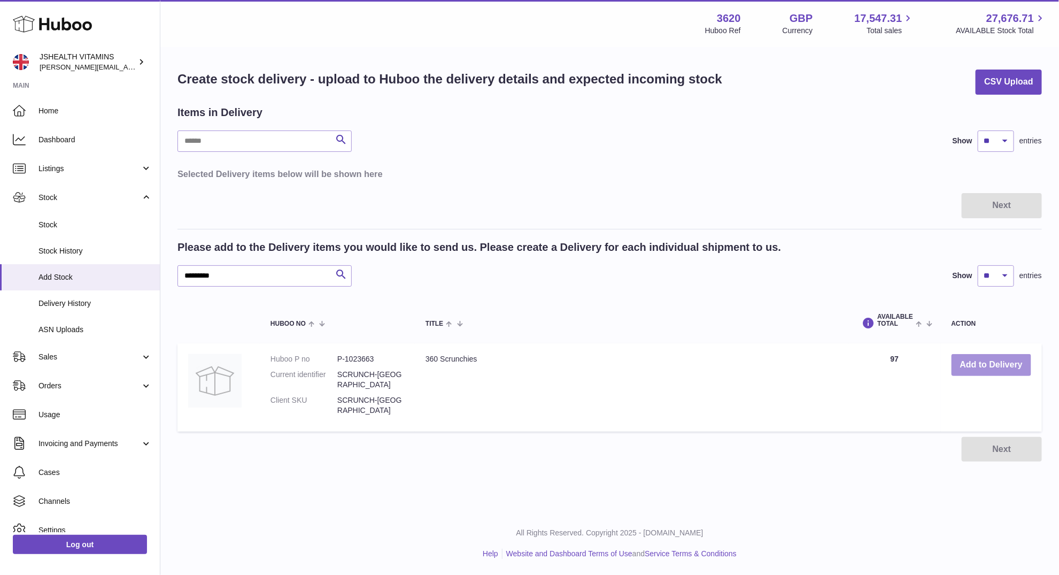
click at [1002, 361] on button "Add to Delivery" at bounding box center [992, 365] width 80 height 22
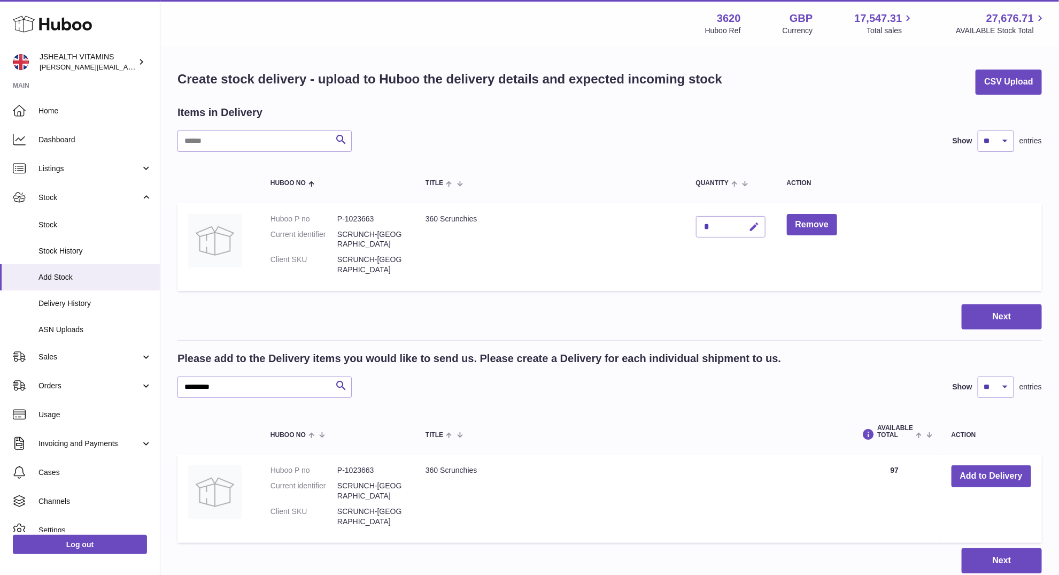
click at [749, 228] on icon "button" at bounding box center [754, 226] width 11 height 11
paste input "****"
type input "****"
click at [751, 226] on icon "submit" at bounding box center [755, 227] width 10 height 10
click at [1003, 310] on button "Next" at bounding box center [1002, 316] width 80 height 25
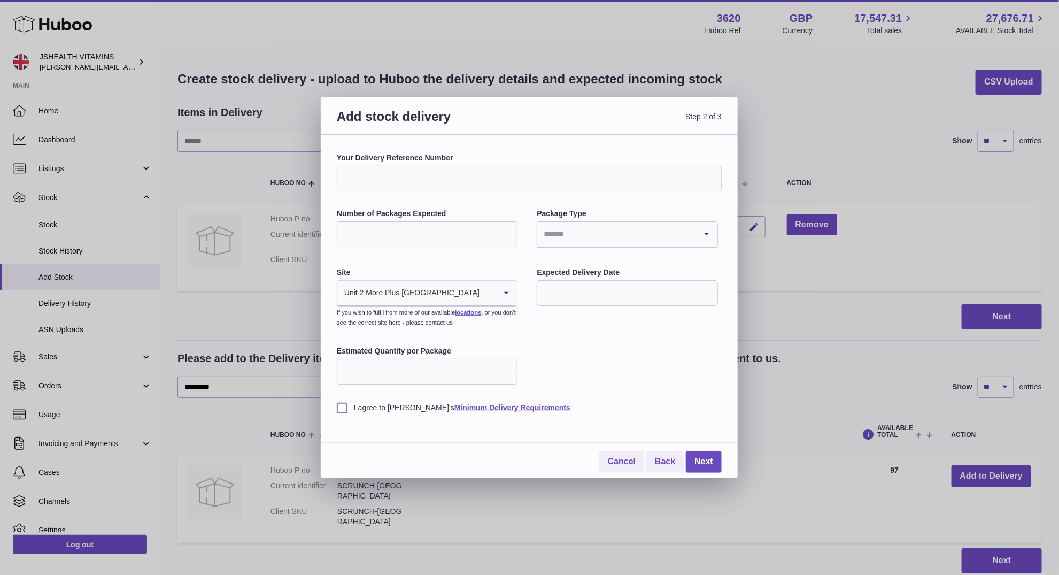
click at [374, 177] on input "Your Delivery Reference Number" at bounding box center [529, 179] width 385 height 26
type input "*"
paste input "****"
type input "**********"
click at [429, 225] on input "Number of Packages Expected" at bounding box center [427, 234] width 181 height 26
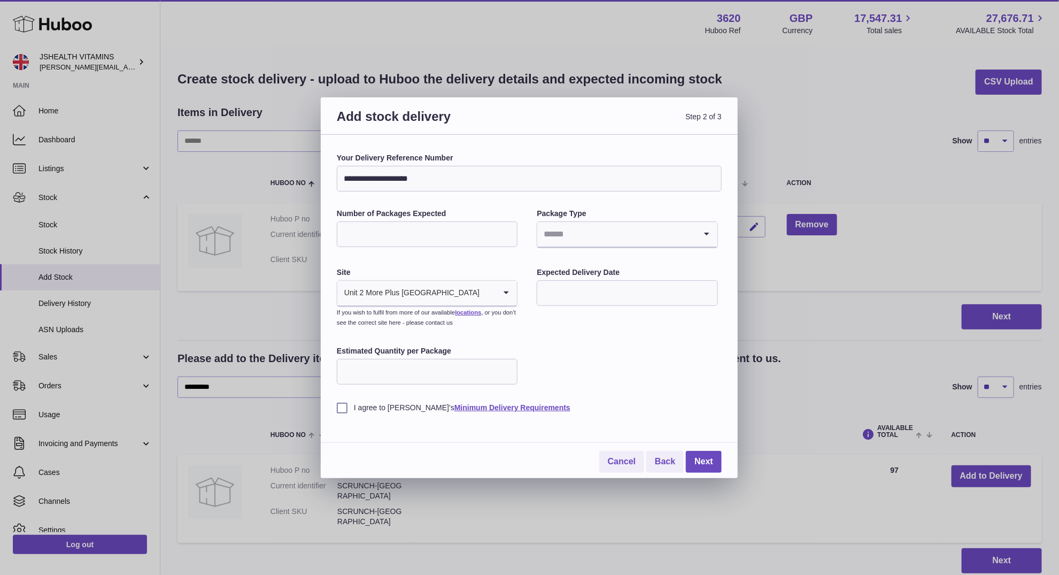
type input "*"
click at [627, 353] on div "**********" at bounding box center [529, 283] width 385 height 260
click at [601, 287] on input "text" at bounding box center [627, 293] width 181 height 26
click at [659, 402] on span "20" at bounding box center [660, 402] width 19 height 19
type input "**********"
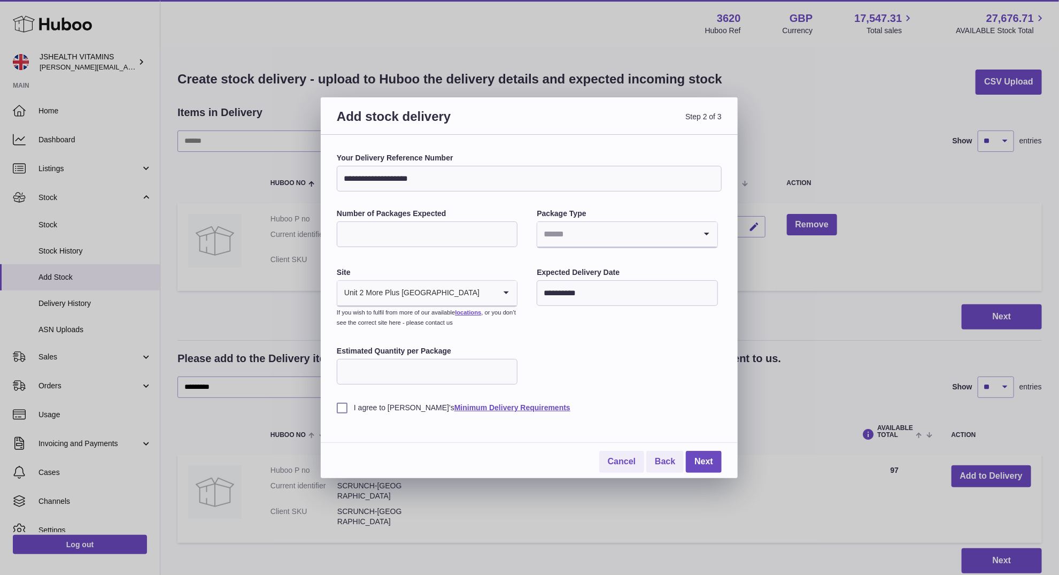
click at [338, 408] on label "I agree to Huboo's Minimum Delivery Requirements" at bounding box center [529, 408] width 385 height 10
click at [704, 466] on link "Next" at bounding box center [704, 462] width 36 height 22
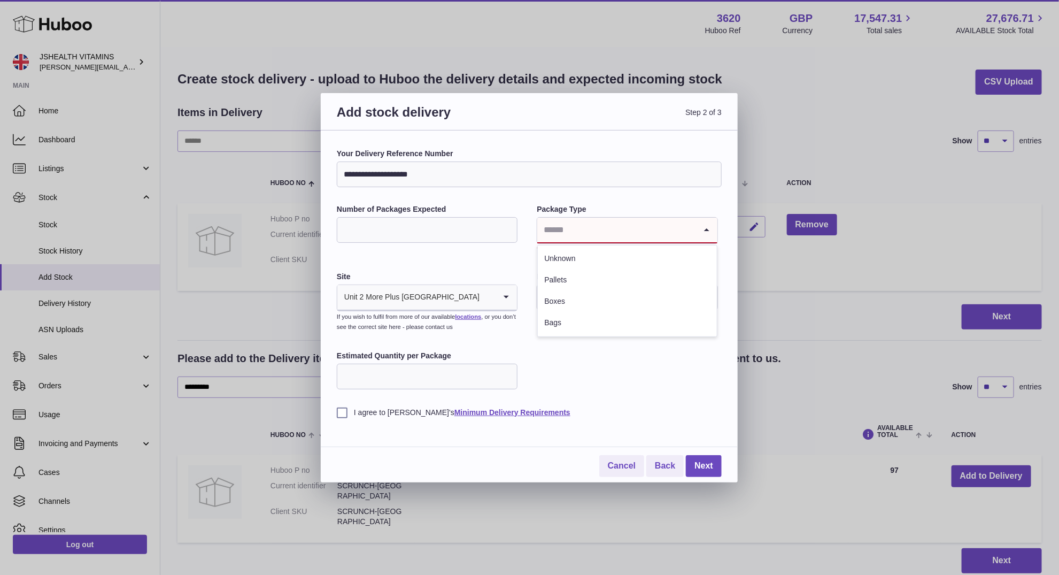
click at [608, 220] on input "Search for option" at bounding box center [616, 230] width 158 height 25
click at [588, 265] on li "Unknown" at bounding box center [627, 258] width 179 height 21
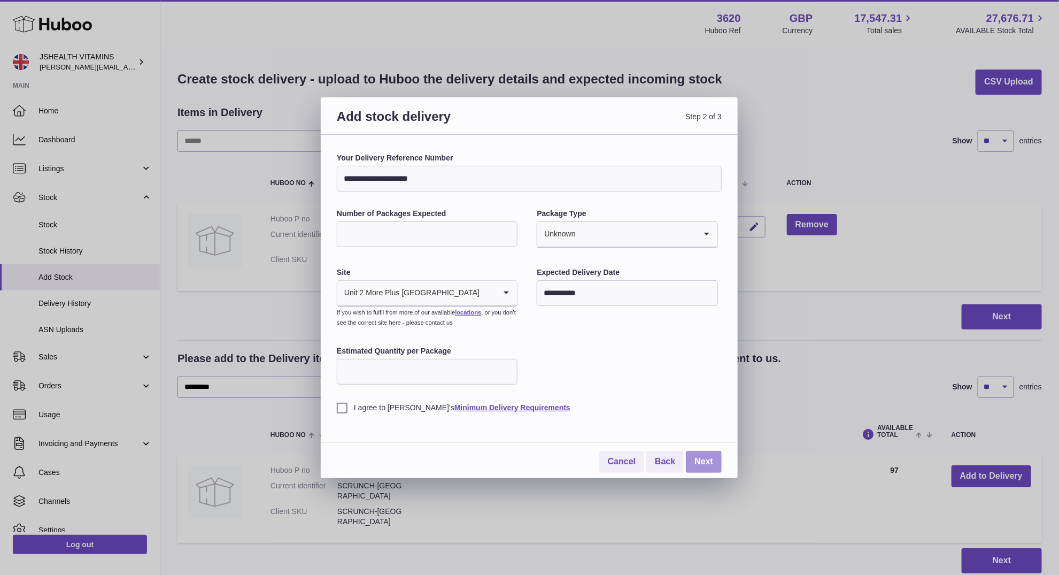
click at [719, 453] on link "Next" at bounding box center [704, 462] width 36 height 22
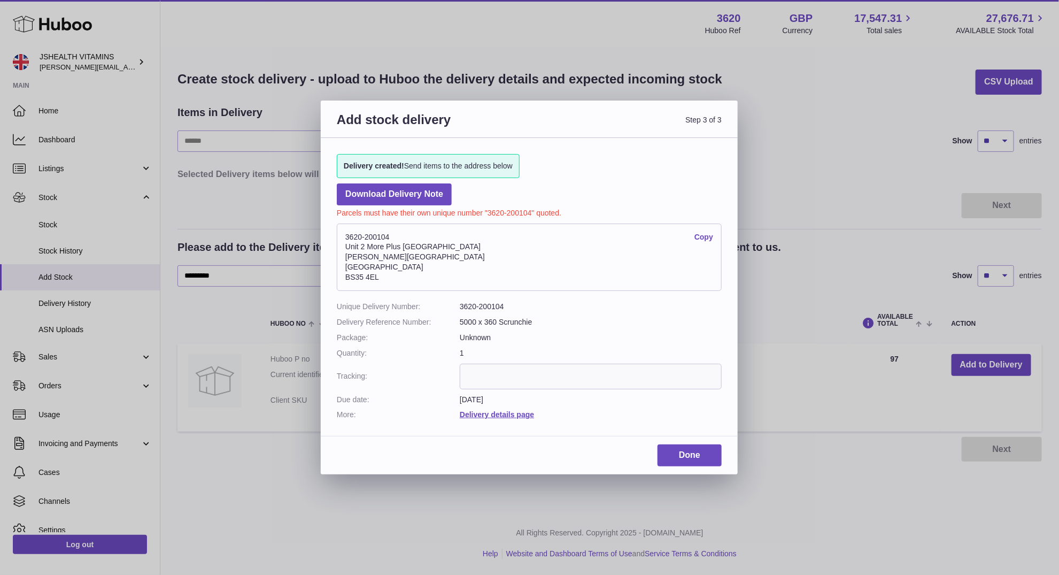
click at [373, 238] on address "3620-200104 Copy Unit 2 More Plus Central Park Hudson Ave Severn Beach BS35 4EL" at bounding box center [529, 256] width 385 height 67
copy address "3620-200104"
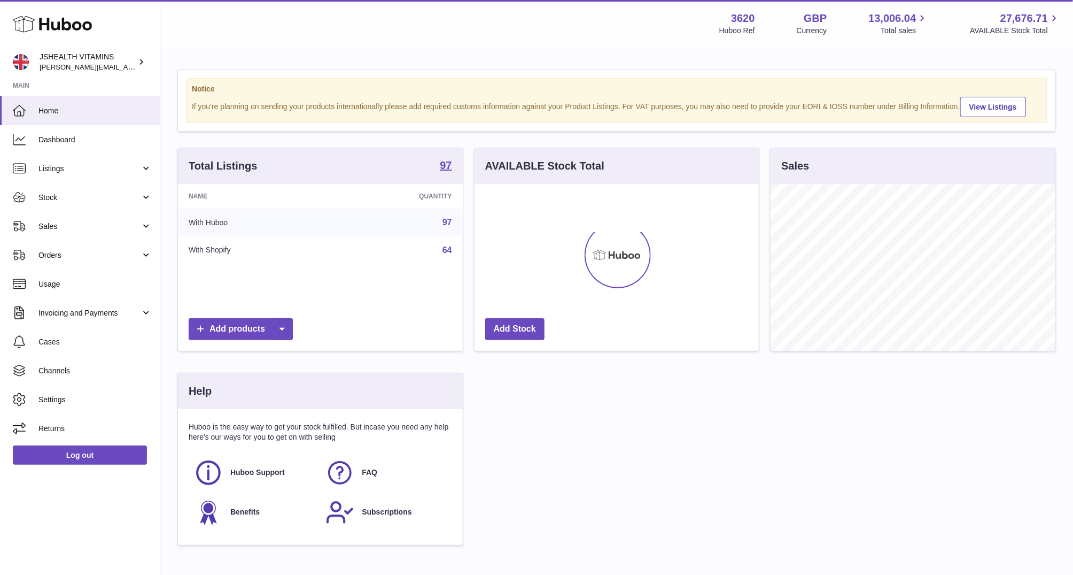
scroll to position [167, 285]
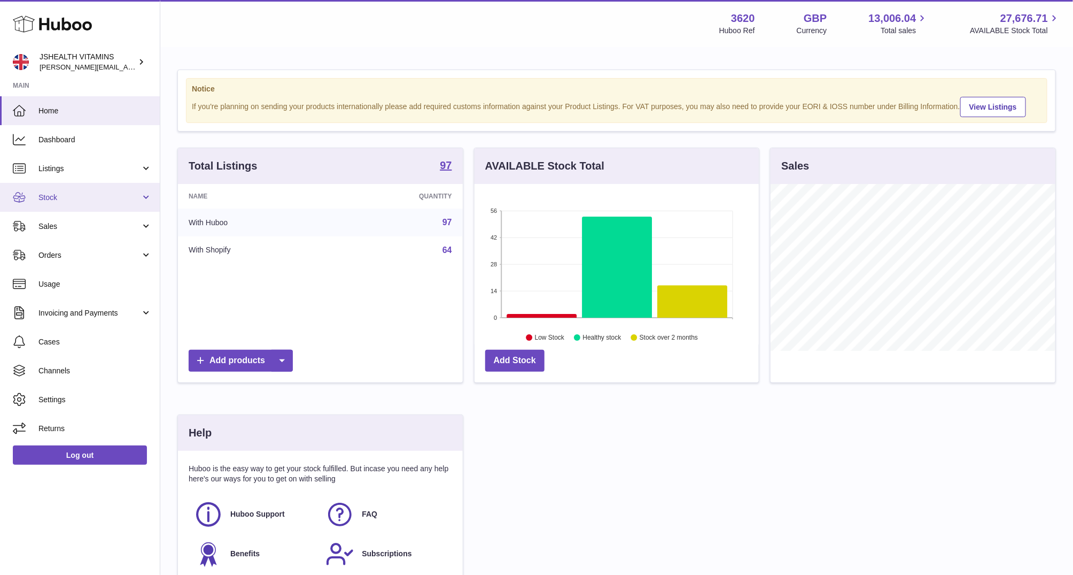
click at [94, 204] on link "Stock" at bounding box center [80, 197] width 160 height 29
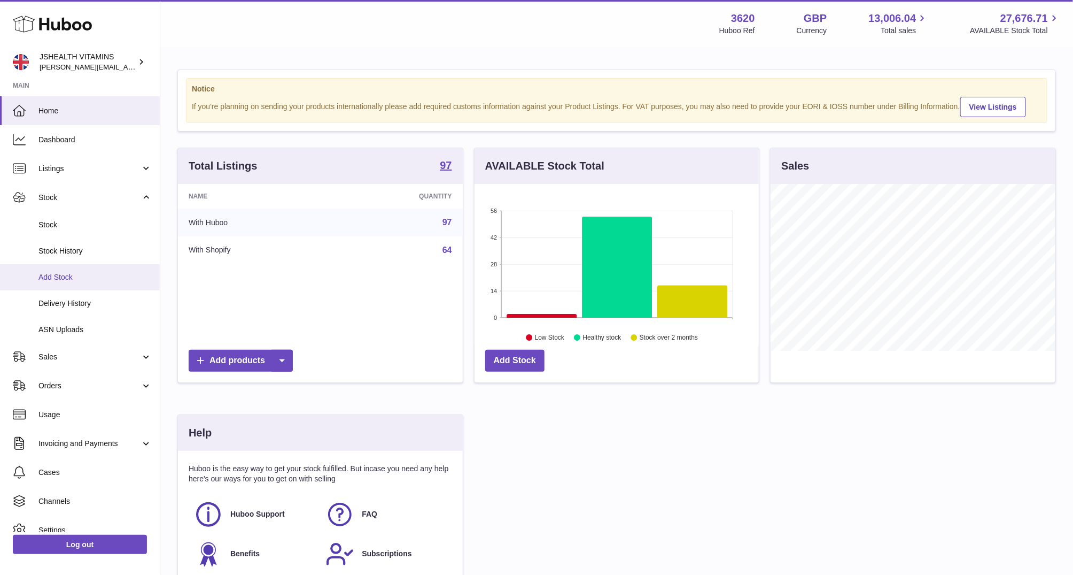
click at [99, 279] on span "Add Stock" at bounding box center [94, 277] width 113 height 10
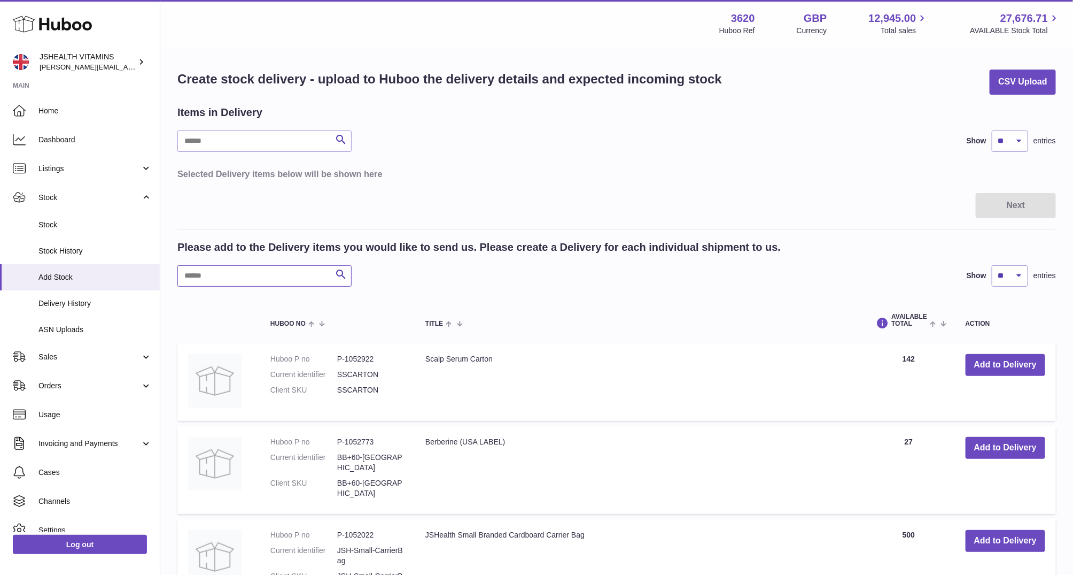
click at [255, 272] on input "text" at bounding box center [264, 275] width 174 height 21
type input "***"
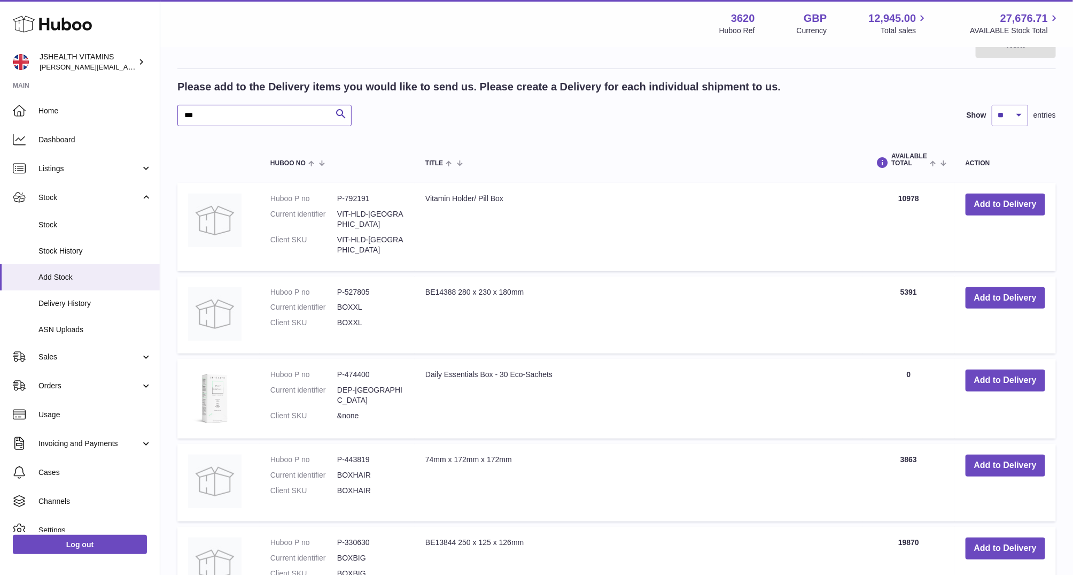
scroll to position [161, 0]
click at [999, 287] on button "Add to Delivery" at bounding box center [1006, 298] width 80 height 22
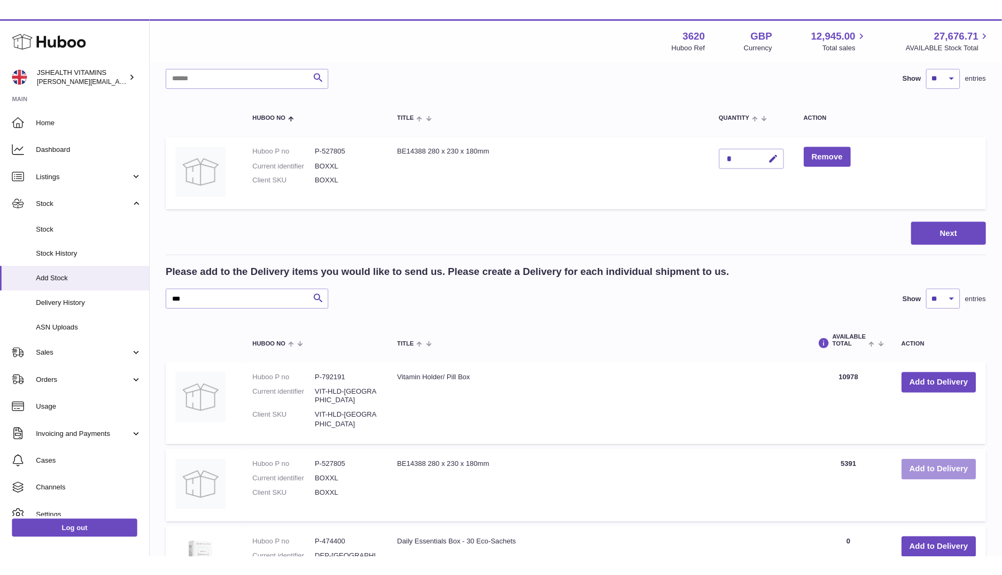
scroll to position [66, 0]
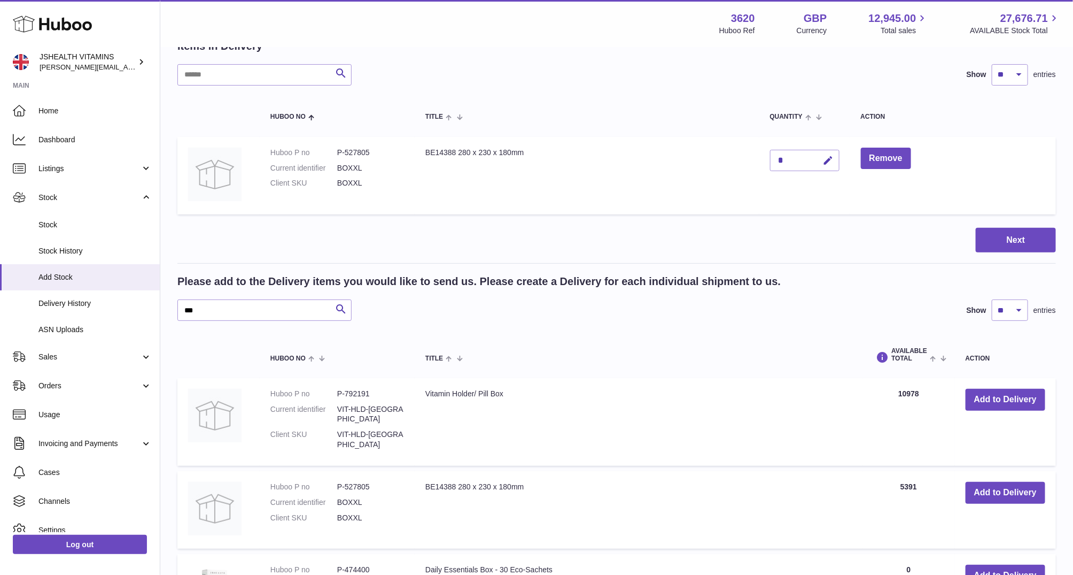
click at [804, 166] on div "*" at bounding box center [804, 160] width 69 height 21
click at [804, 161] on div "*" at bounding box center [804, 160] width 69 height 21
click at [797, 161] on div "*" at bounding box center [804, 160] width 69 height 21
click at [823, 161] on icon "button" at bounding box center [828, 160] width 11 height 11
type input "****"
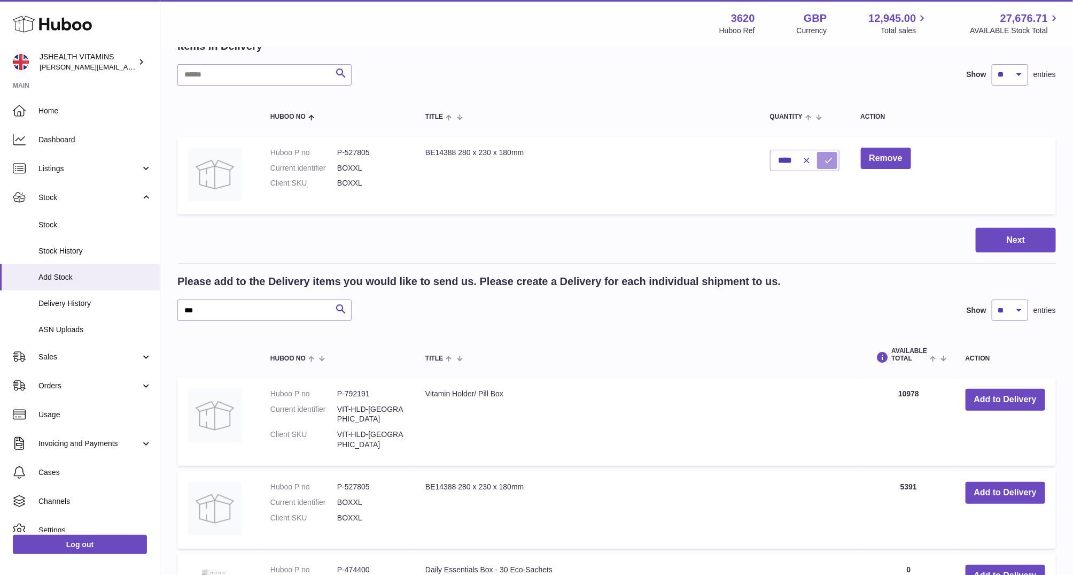
click at [829, 157] on icon "submit" at bounding box center [829, 161] width 10 height 10
click at [1041, 249] on button "Next" at bounding box center [1016, 240] width 80 height 25
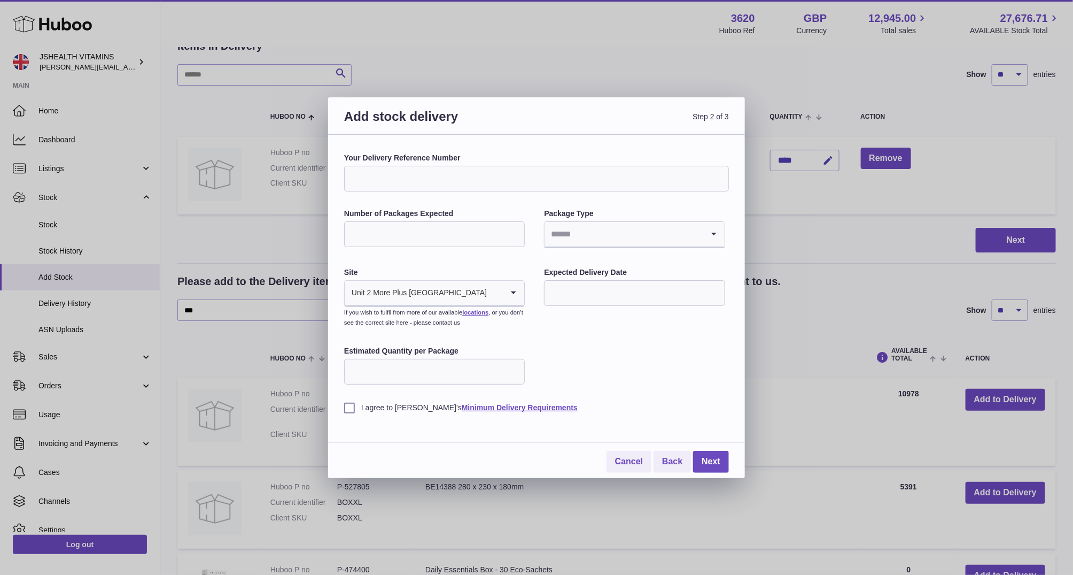
click at [466, 176] on input "Your Delivery Reference Number" at bounding box center [536, 179] width 385 height 26
click at [692, 309] on div "Your Delivery Reference Number Number of Packages Expected Package Type Loading…" at bounding box center [536, 283] width 385 height 260
click at [456, 236] on input "Number of Packages Expected" at bounding box center [434, 234] width 181 height 26
click at [654, 244] on input "Search for option" at bounding box center [624, 234] width 158 height 25
click at [557, 369] on div "Your Delivery Reference Number Number of Packages Expected Package Type Loading…" at bounding box center [536, 283] width 385 height 260
